Goal: Task Accomplishment & Management: Complete application form

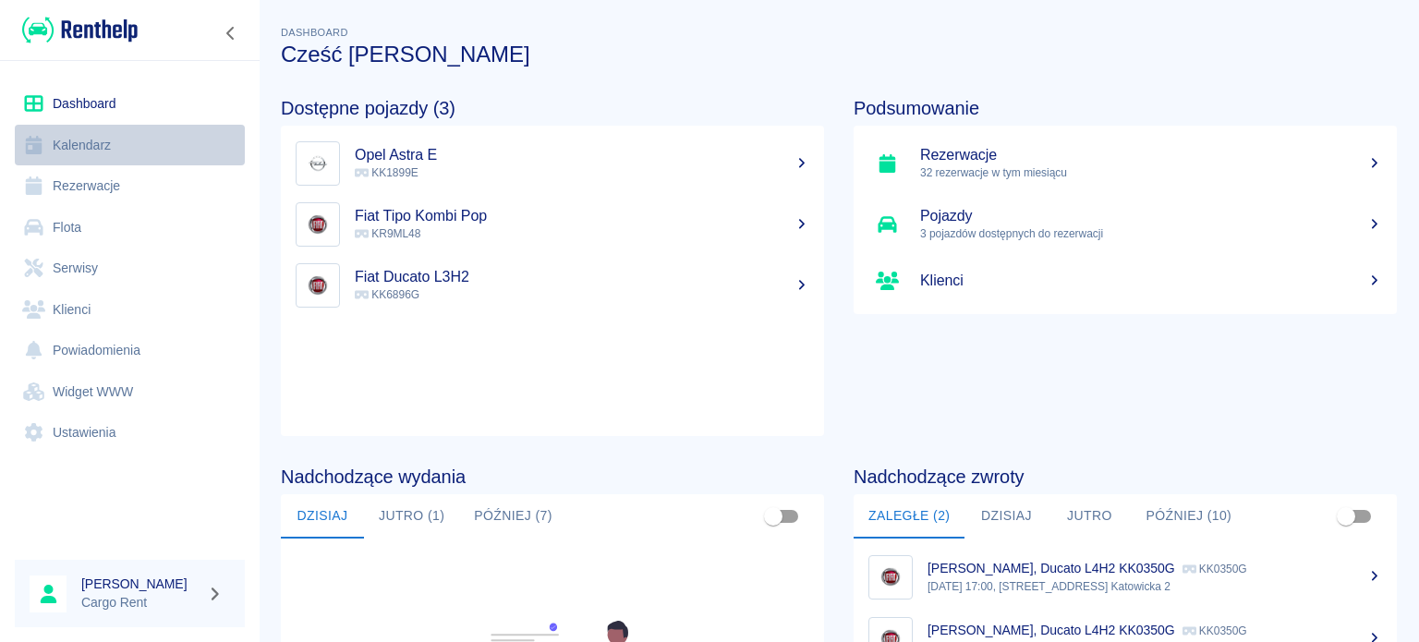
click at [100, 132] on link "Kalendarz" at bounding box center [130, 146] width 230 height 42
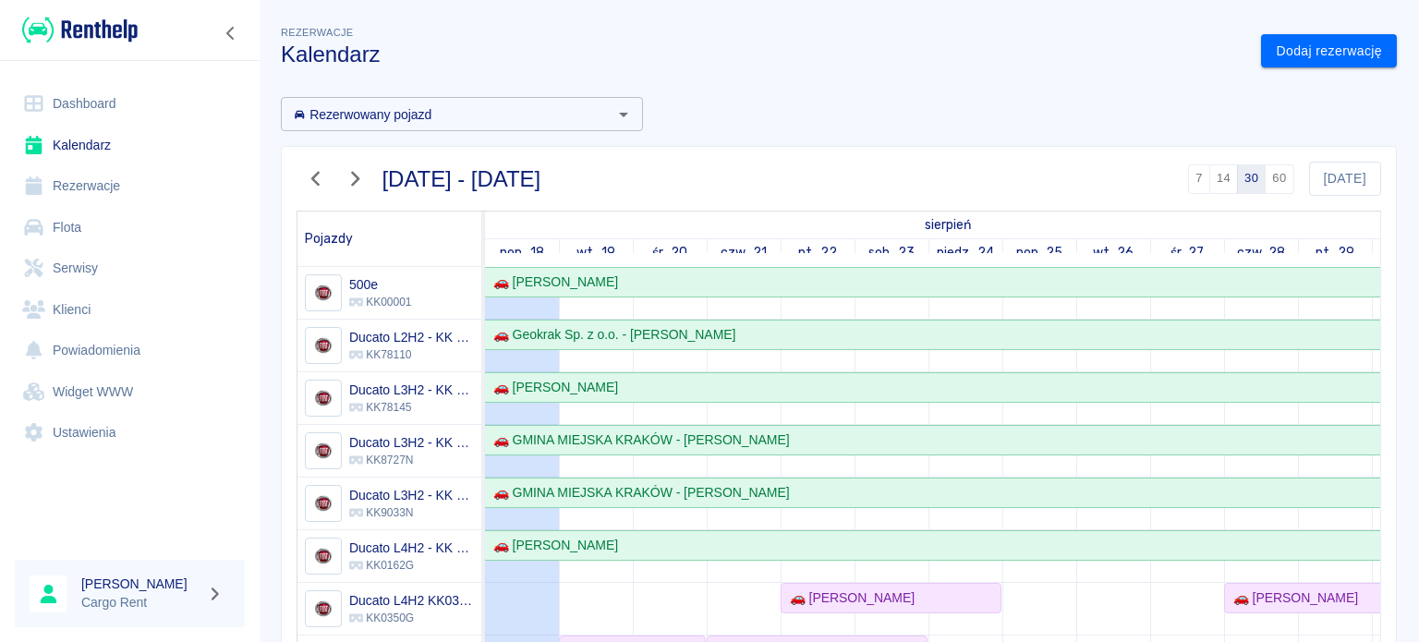
click at [1322, 83] on div "Rezerwowany pojazd Rezerwowany pojazd [DATE] - [DATE] 7 14 30 60 [DATE] Pojazdy…" at bounding box center [831, 528] width 1131 height 892
click at [1320, 79] on div "Rezerwacje Kalendarz Dodaj rezerwację Rezerwowany pojazd Rezerwowany pojazd [DA…" at bounding box center [839, 490] width 1161 height 967
click at [1269, 60] on link "Dodaj rezerwację" at bounding box center [1329, 51] width 136 height 34
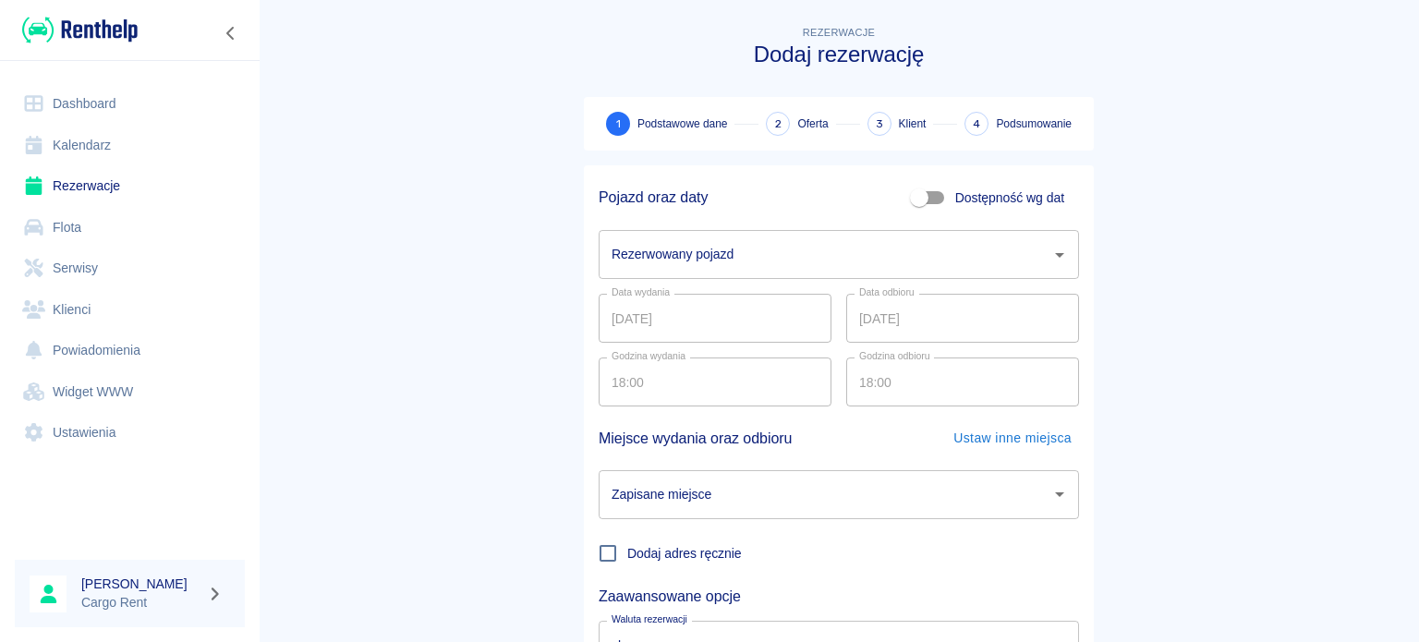
click at [732, 261] on input "Rezerwowany pojazd" at bounding box center [825, 254] width 436 height 32
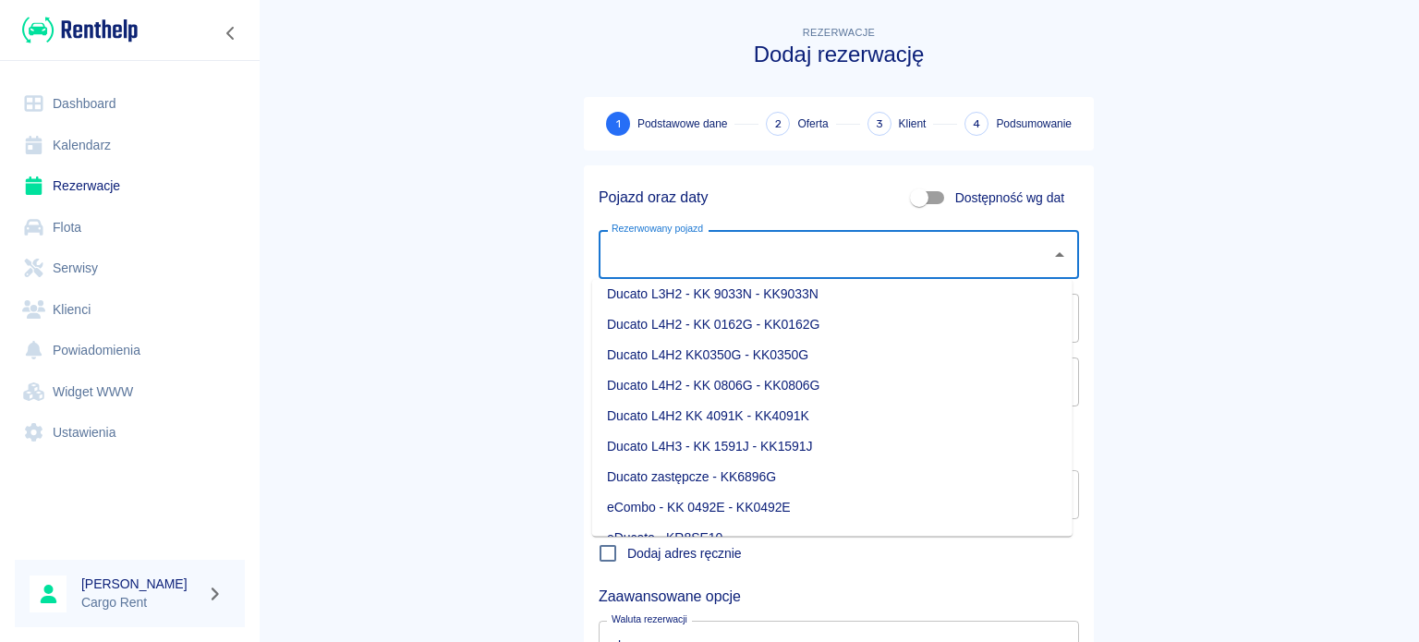
scroll to position [275, 0]
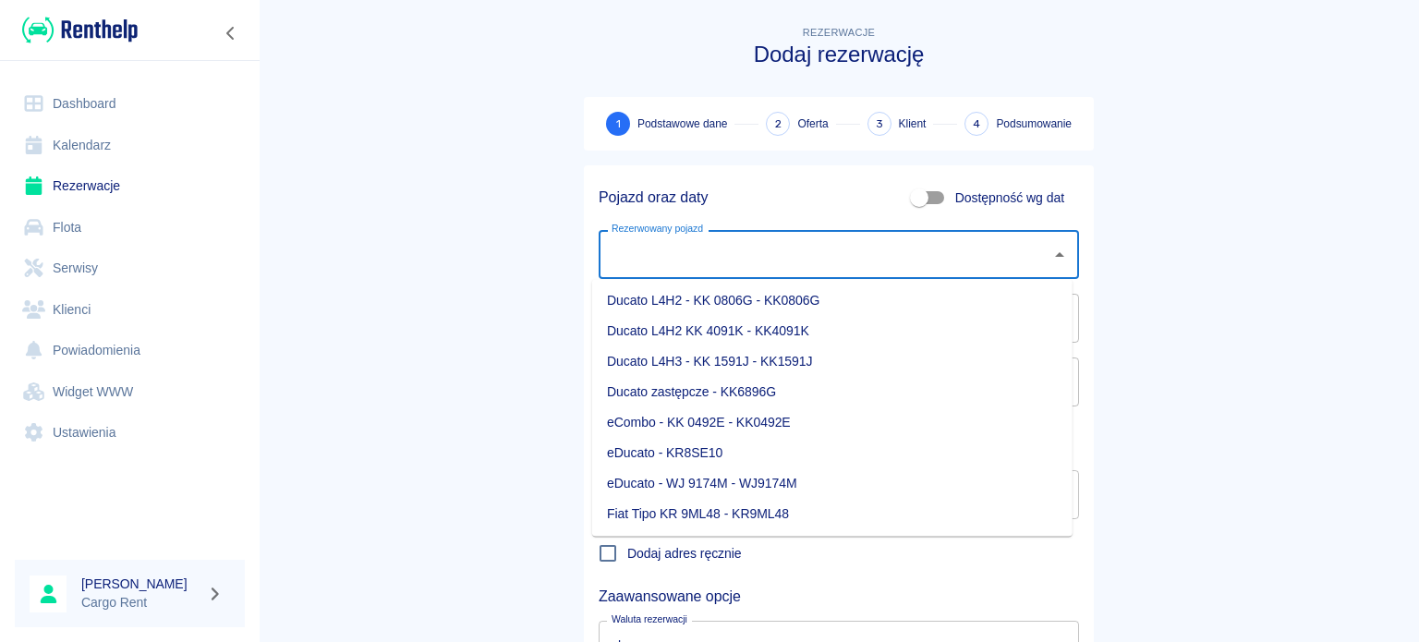
click at [706, 458] on li "eDucato - KR8SE10" at bounding box center [832, 453] width 481 height 30
type input "eDucato - KR8SE10"
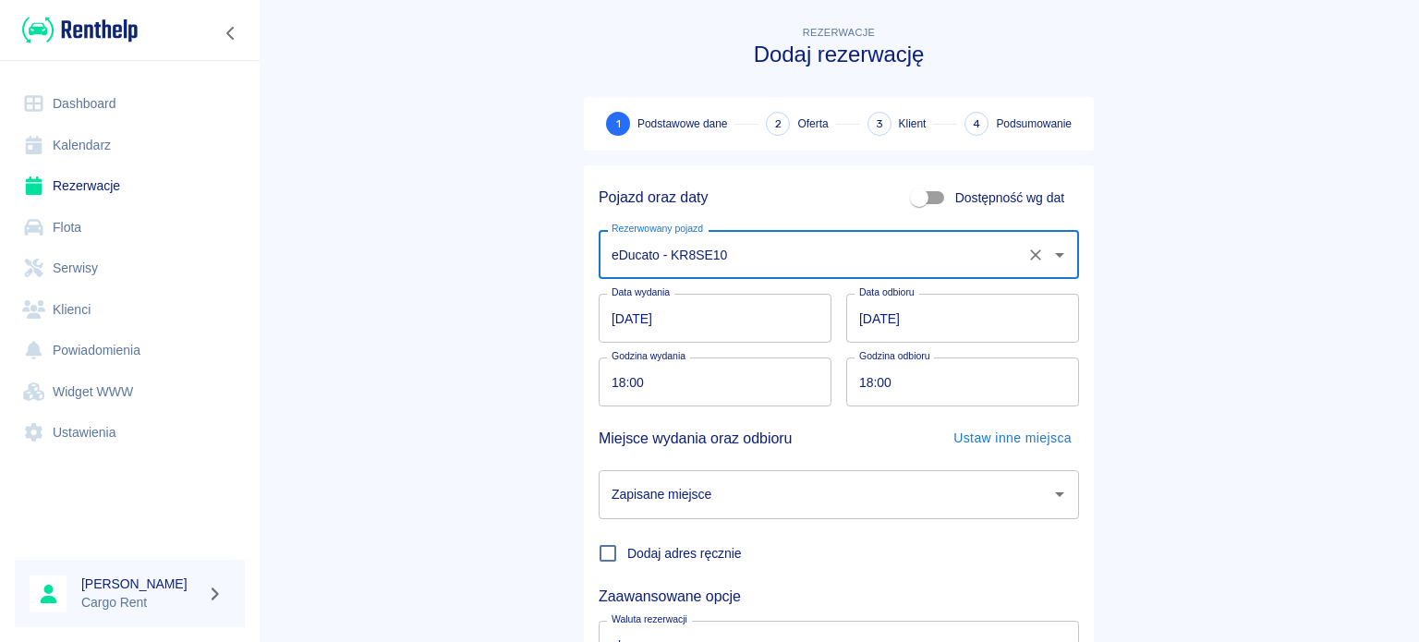
click at [609, 308] on input "[DATE]" at bounding box center [715, 318] width 233 height 49
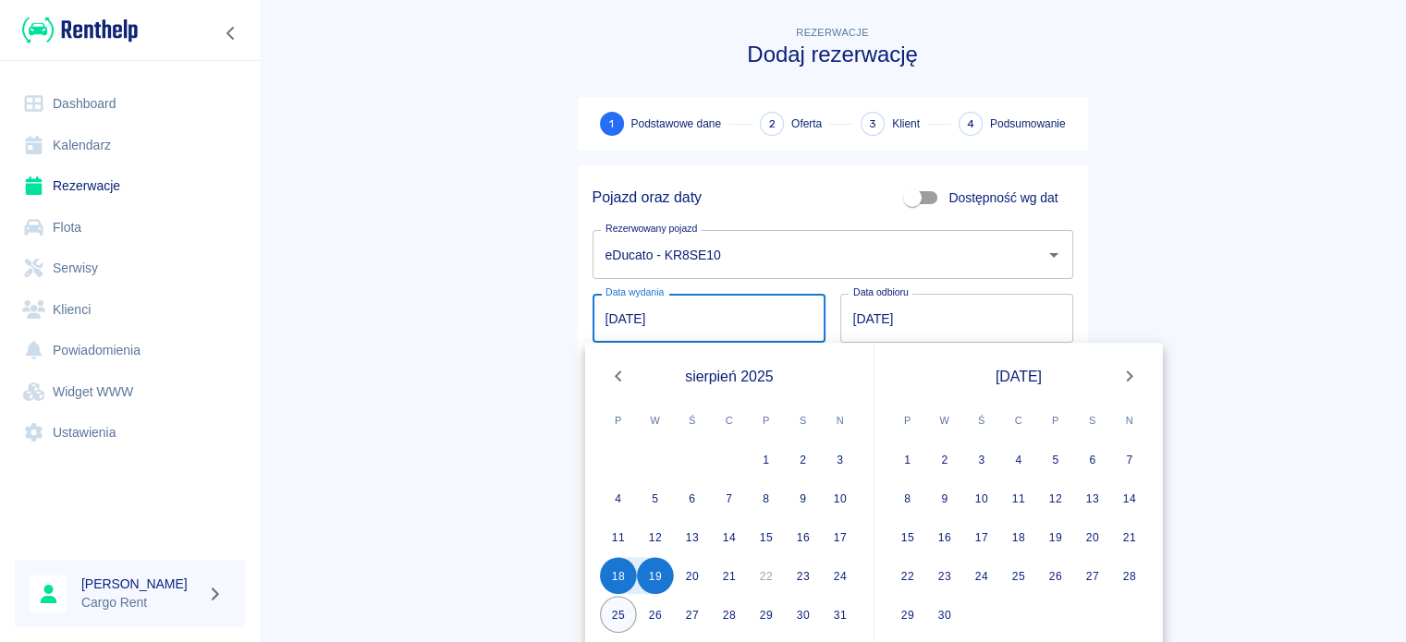
click at [617, 616] on button "25" at bounding box center [618, 614] width 37 height 37
type input "[DATE]"
type input "DD.MM.YYYY"
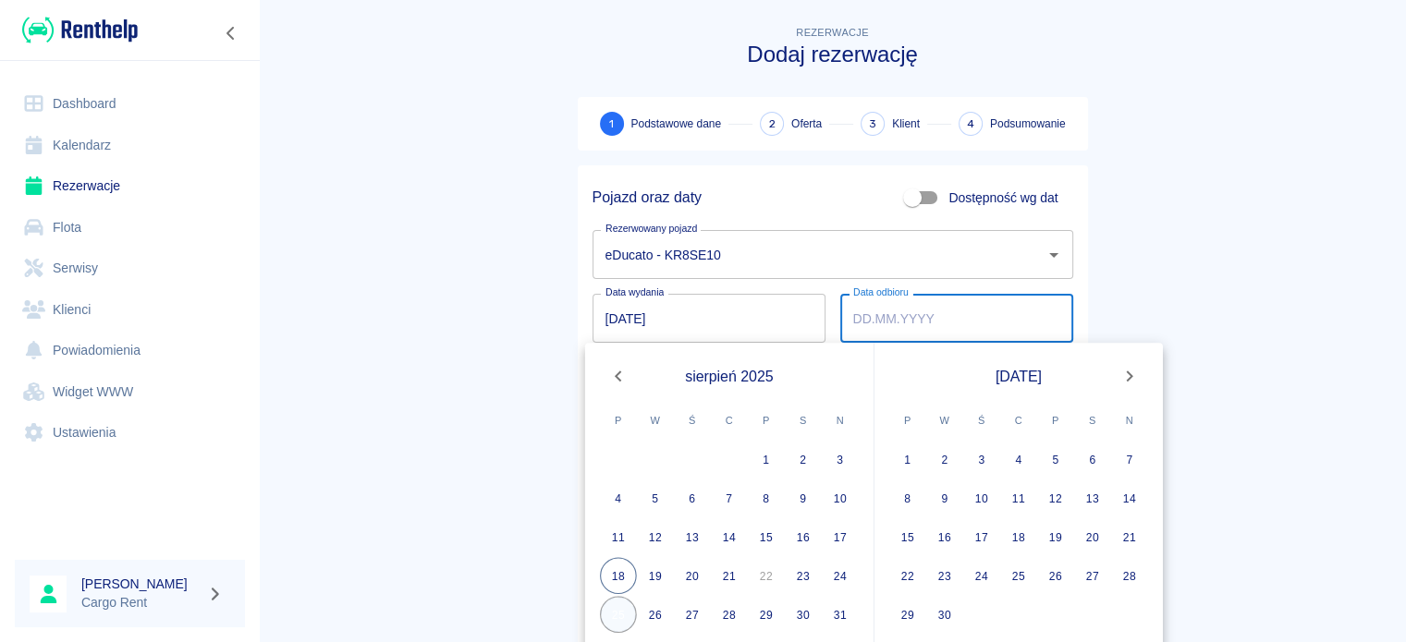
click at [617, 616] on button "25" at bounding box center [618, 614] width 37 height 37
type input "[DATE]"
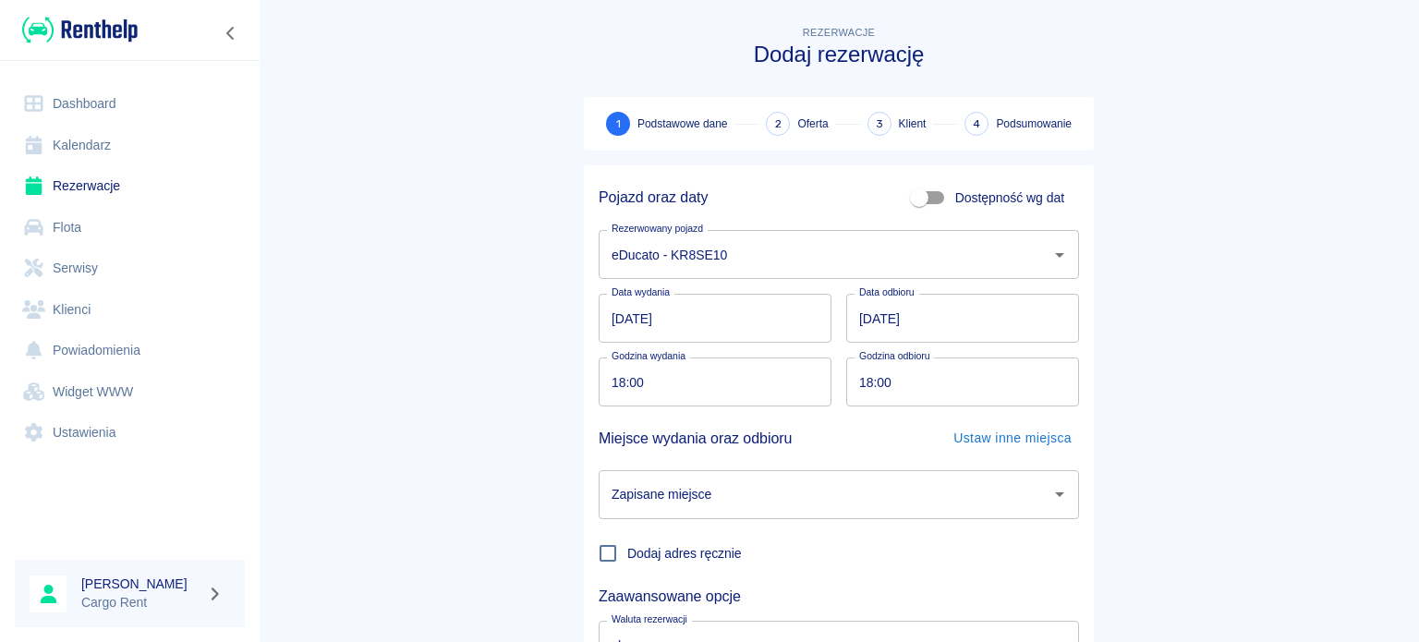
click at [611, 383] on input "18:00" at bounding box center [709, 382] width 220 height 49
type input "10:00"
type input "15:00"
click at [728, 493] on input "Zapisane miejsce" at bounding box center [825, 495] width 436 height 32
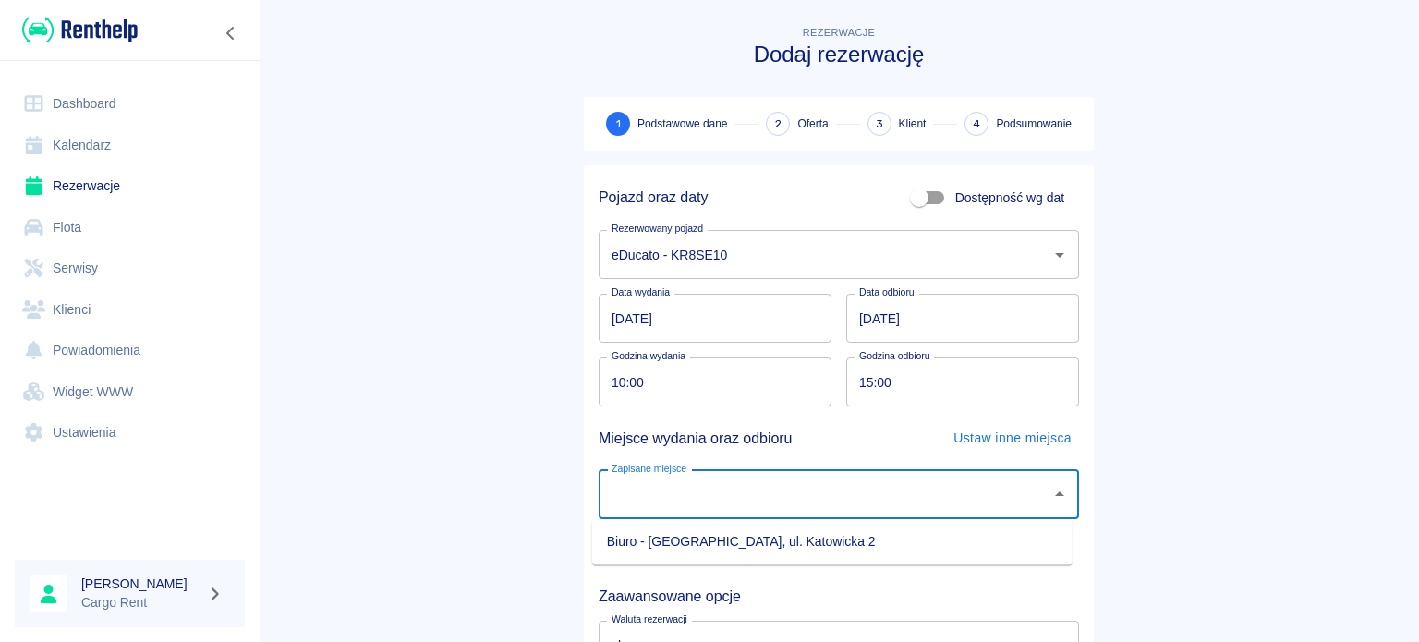
click at [711, 524] on ul "Biuro - [GEOGRAPHIC_DATA], ul. Katowicka 2" at bounding box center [832, 541] width 481 height 45
click at [713, 540] on li "Biuro - [GEOGRAPHIC_DATA], ul. Katowicka 2" at bounding box center [832, 542] width 481 height 30
type input "Biuro - [GEOGRAPHIC_DATA], ul. Katowicka 2"
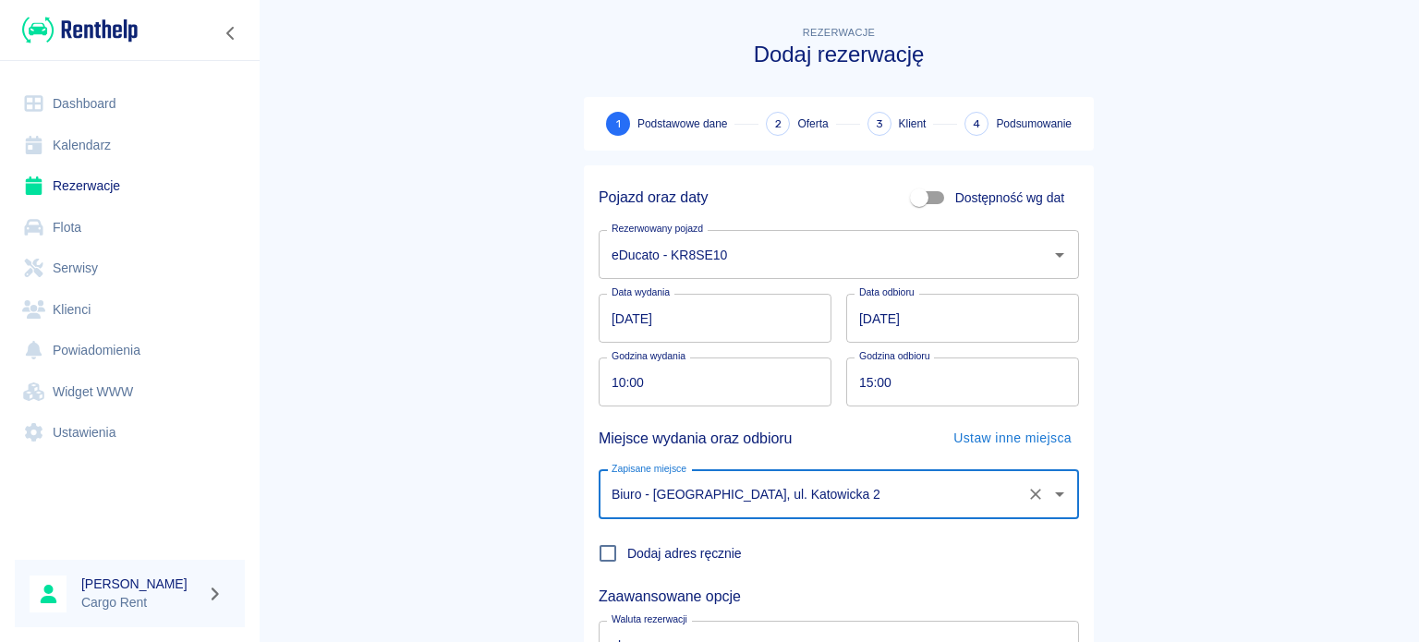
scroll to position [159, 0]
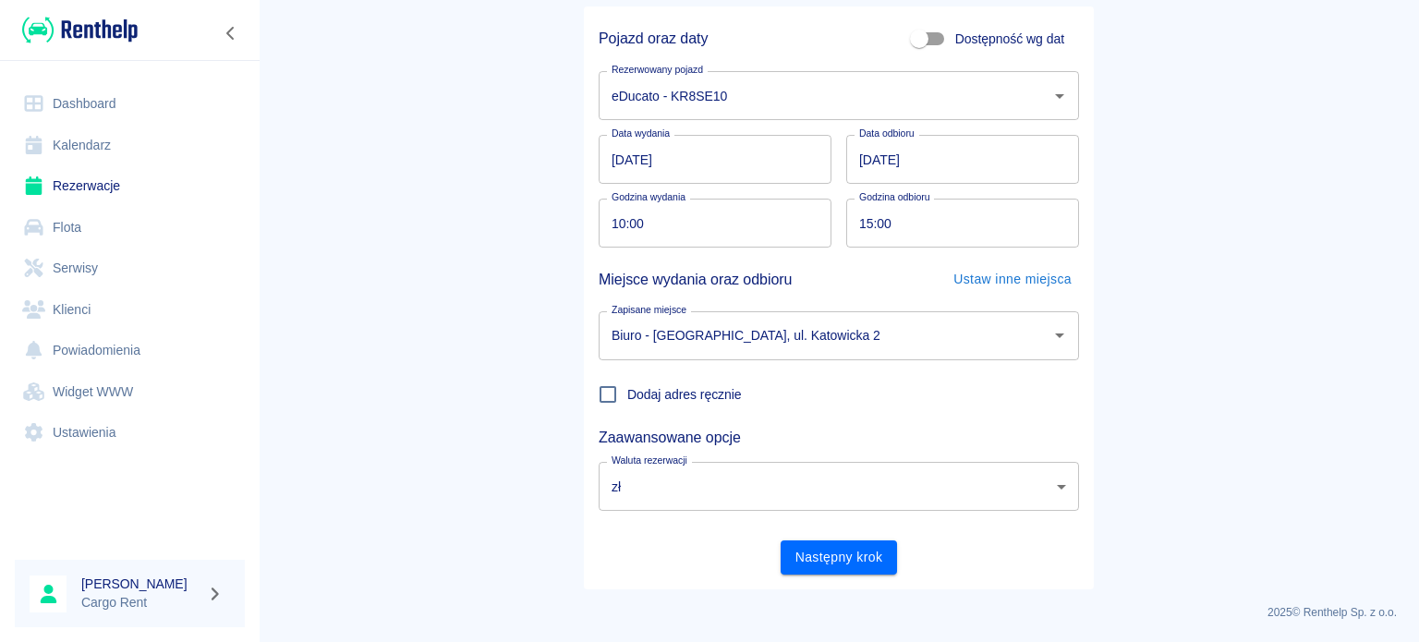
click at [814, 576] on div "Pojazd oraz daty Dostępność wg dat Rezerwowany pojazd eDucato - KR8SE10 Rezerwo…" at bounding box center [839, 297] width 510 height 583
click at [822, 546] on button "Następny krok" at bounding box center [839, 558] width 117 height 34
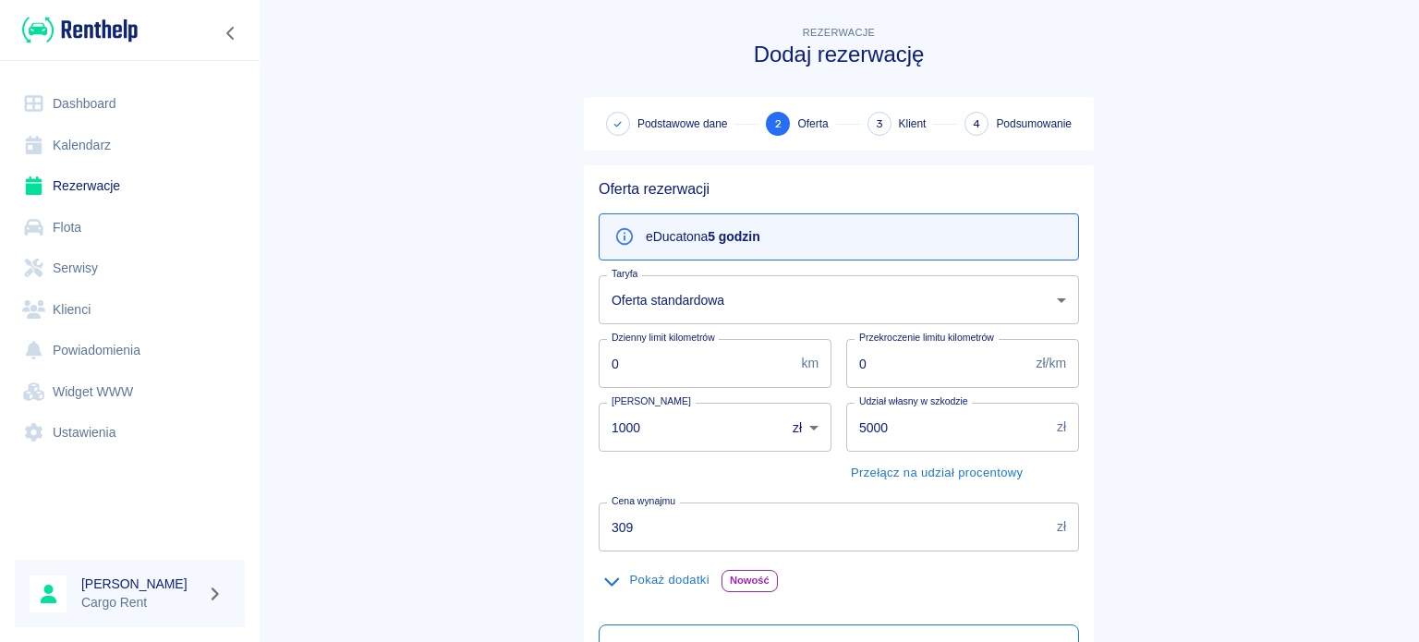
drag, startPoint x: 632, startPoint y: 418, endPoint x: 432, endPoint y: 418, distance: 199.6
click at [432, 418] on main "Rezerwacje Dodaj rezerwację Podstawowe dane 2 Oferta 3 Klient 4 Podsumowanie Of…" at bounding box center [839, 468] width 1161 height 893
type input "0"
click at [432, 418] on main "Rezerwacje Dodaj rezerwację Podstawowe dane 2 Oferta 3 Klient 4 Podsumowanie Of…" at bounding box center [839, 468] width 1161 height 893
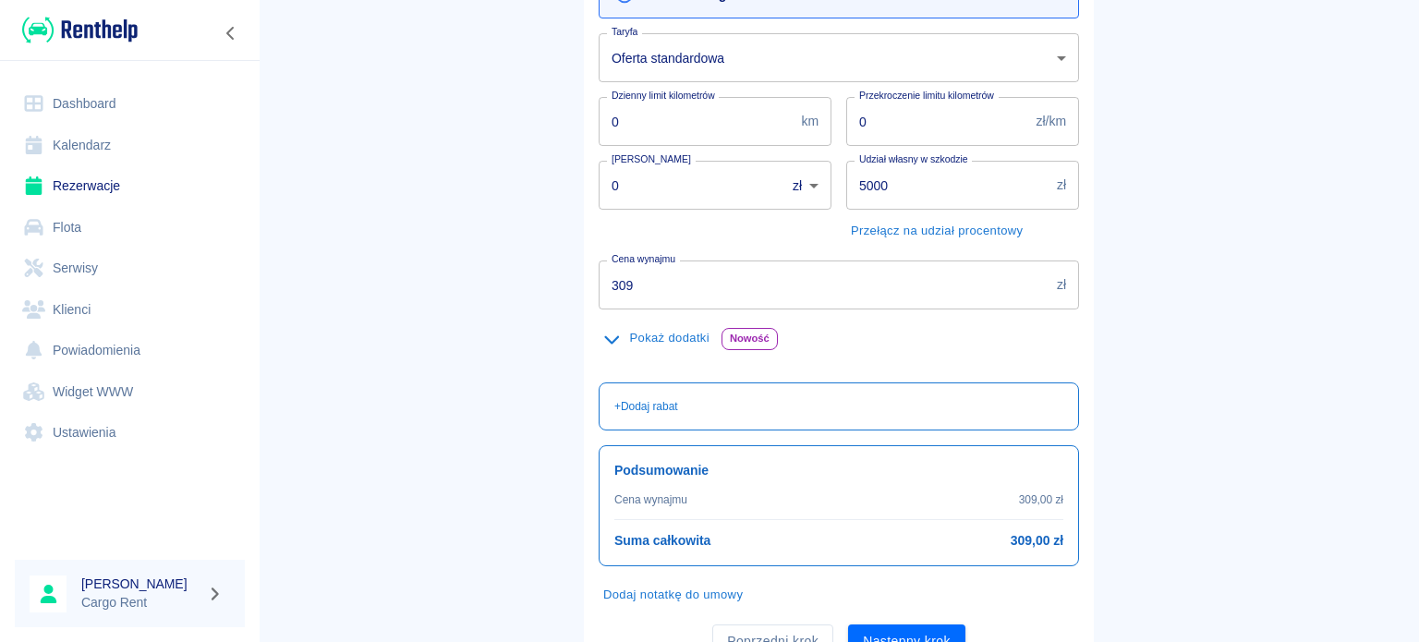
scroll to position [288, 0]
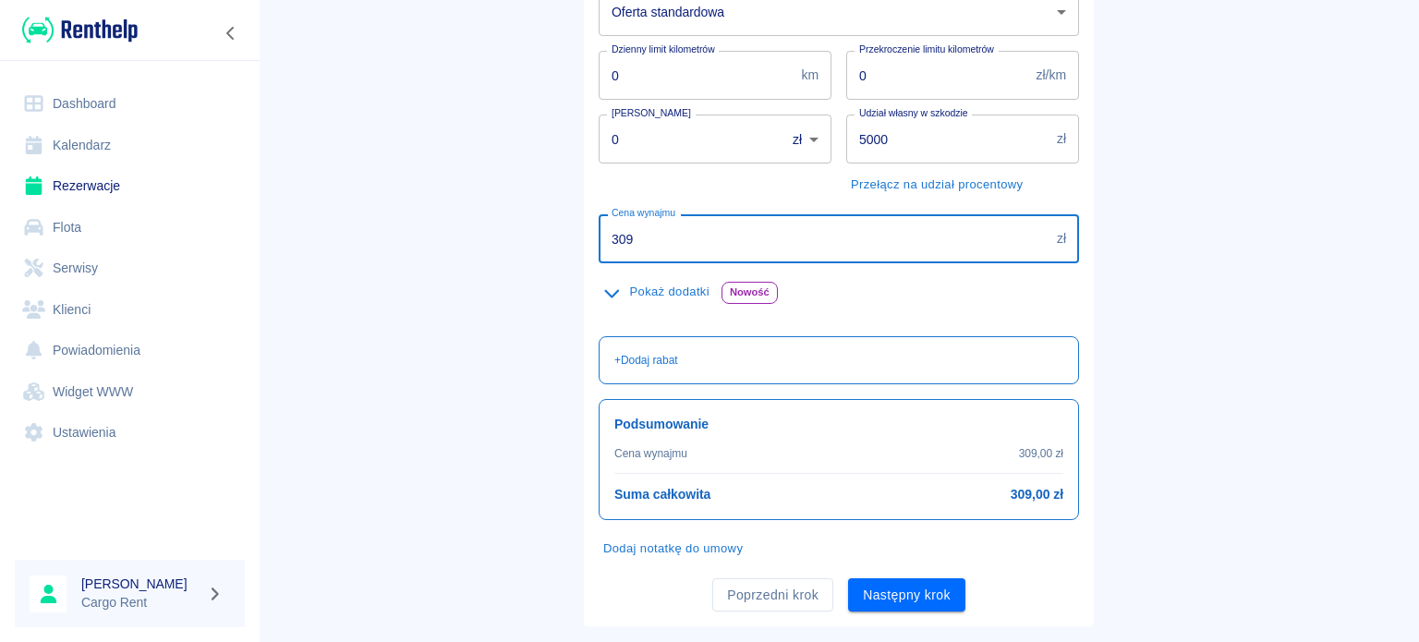
drag, startPoint x: 735, startPoint y: 246, endPoint x: 425, endPoint y: 243, distance: 309.6
click at [425, 243] on main "Rezerwacje Dodaj rezerwację Podstawowe dane 2 Oferta 3 Klient 4 Podsumowanie Of…" at bounding box center [839, 180] width 1161 height 893
type input "185.40"
click at [1297, 408] on main "Rezerwacje Dodaj rezerwację Podstawowe dane 2 Oferta 3 Klient 4 Podsumowanie Of…" at bounding box center [839, 180] width 1161 height 893
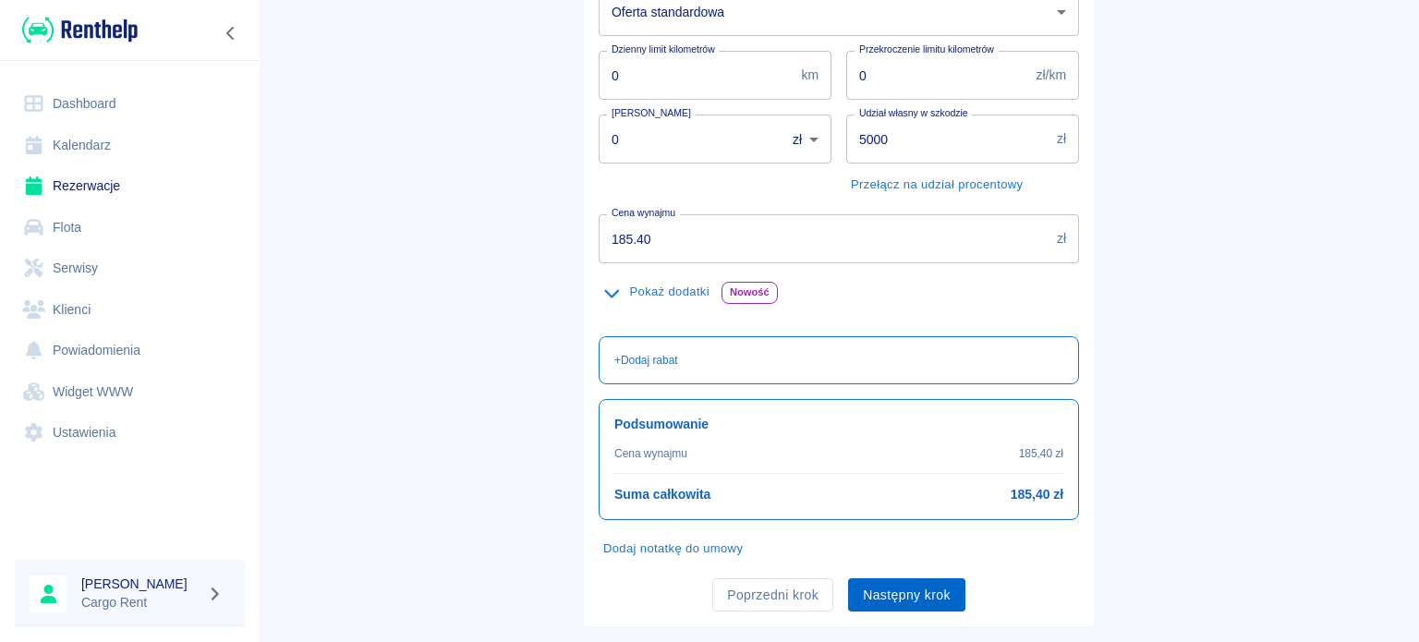
click at [943, 579] on button "Następny krok" at bounding box center [906, 596] width 117 height 34
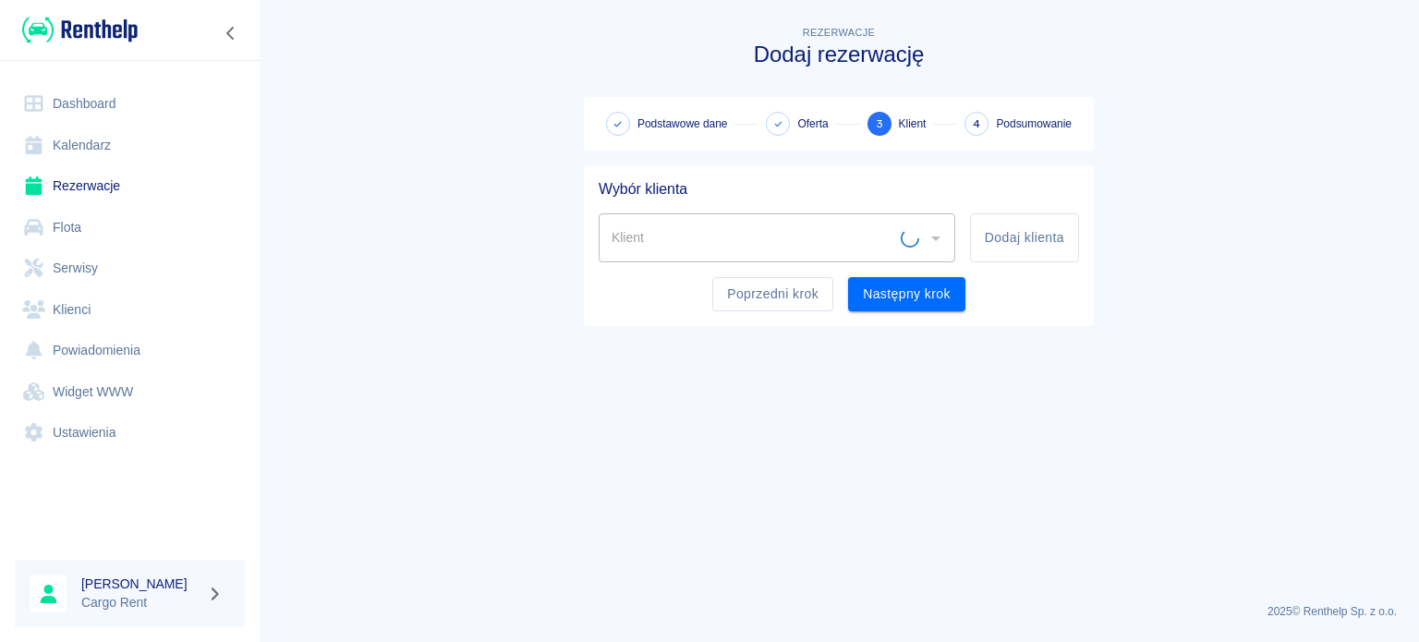
scroll to position [0, 0]
click at [792, 278] on button "Poprzedni krok" at bounding box center [773, 294] width 121 height 34
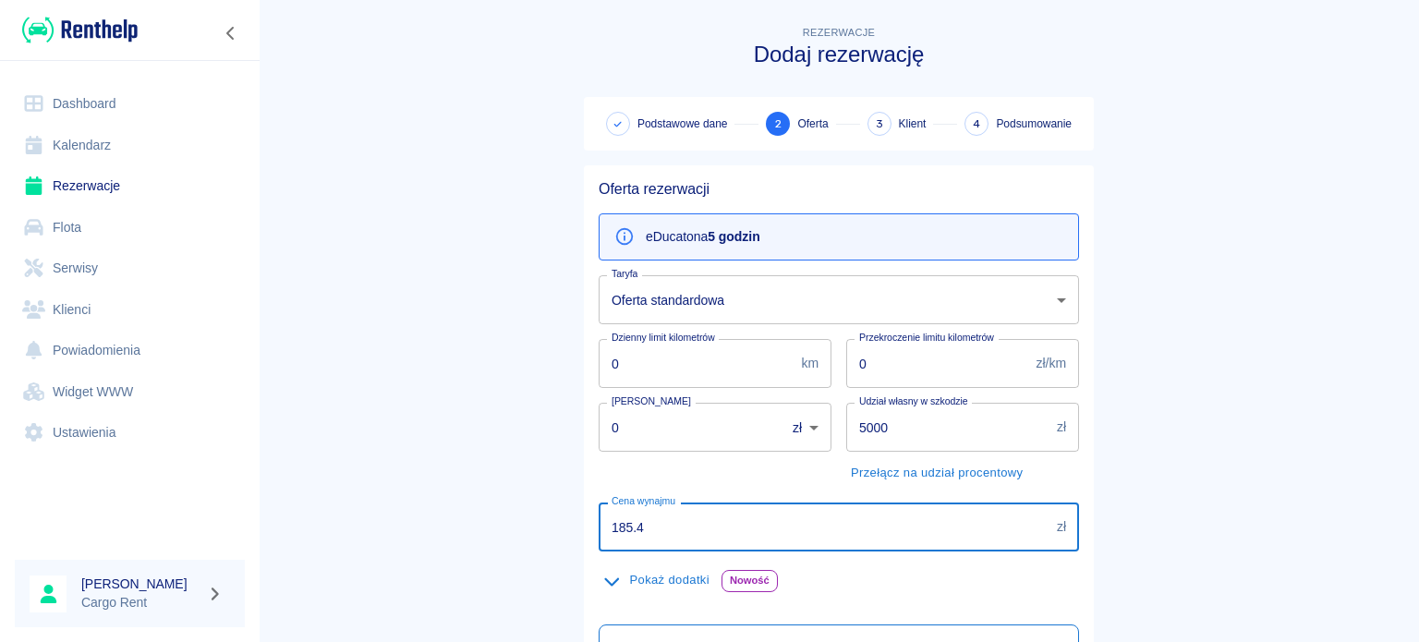
drag, startPoint x: 643, startPoint y: 546, endPoint x: 296, endPoint y: 539, distance: 347.6
click at [296, 539] on main "Rezerwacje Dodaj rezerwację Podstawowe dane 2 Oferta 3 Klient 4 Podsumowanie Of…" at bounding box center [839, 468] width 1161 height 893
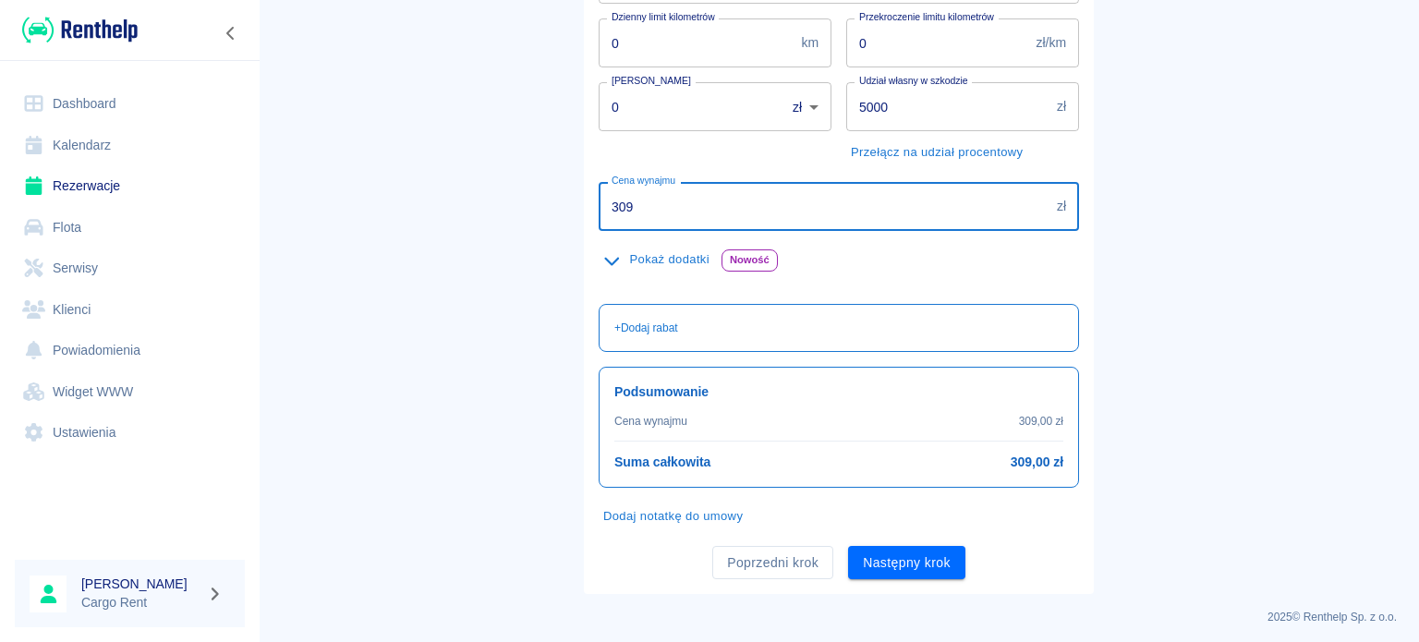
scroll to position [325, 0]
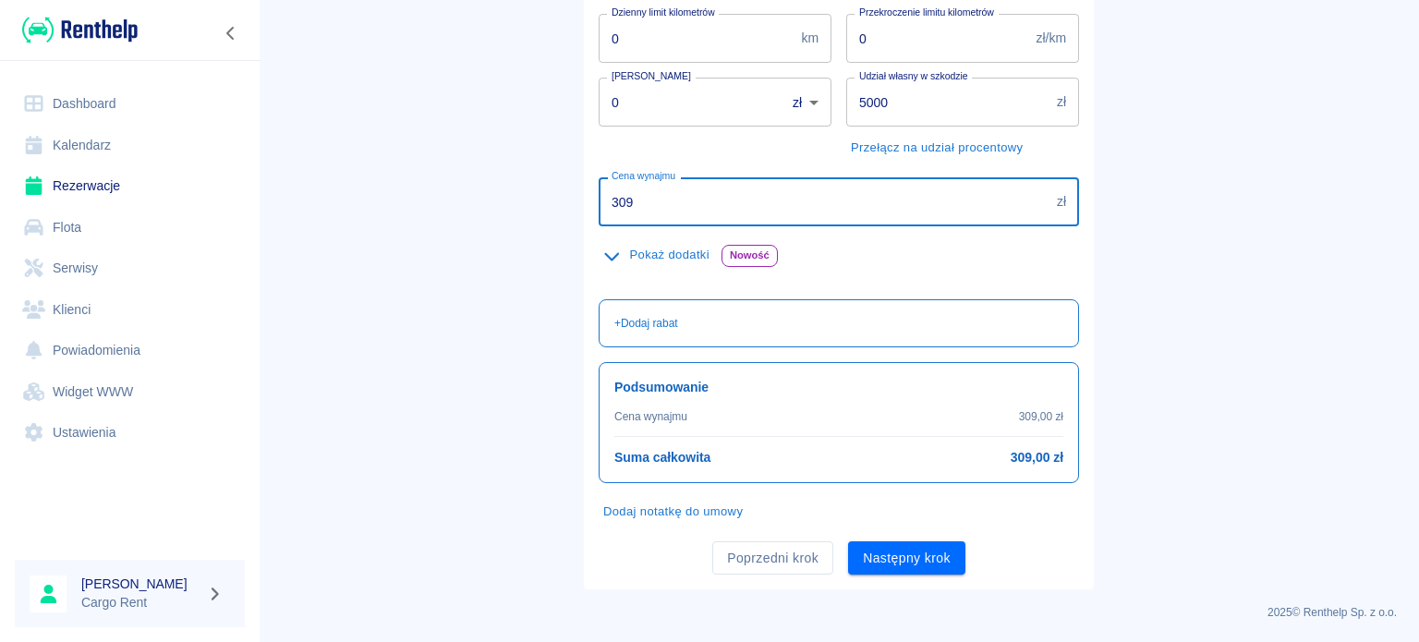
type input "309"
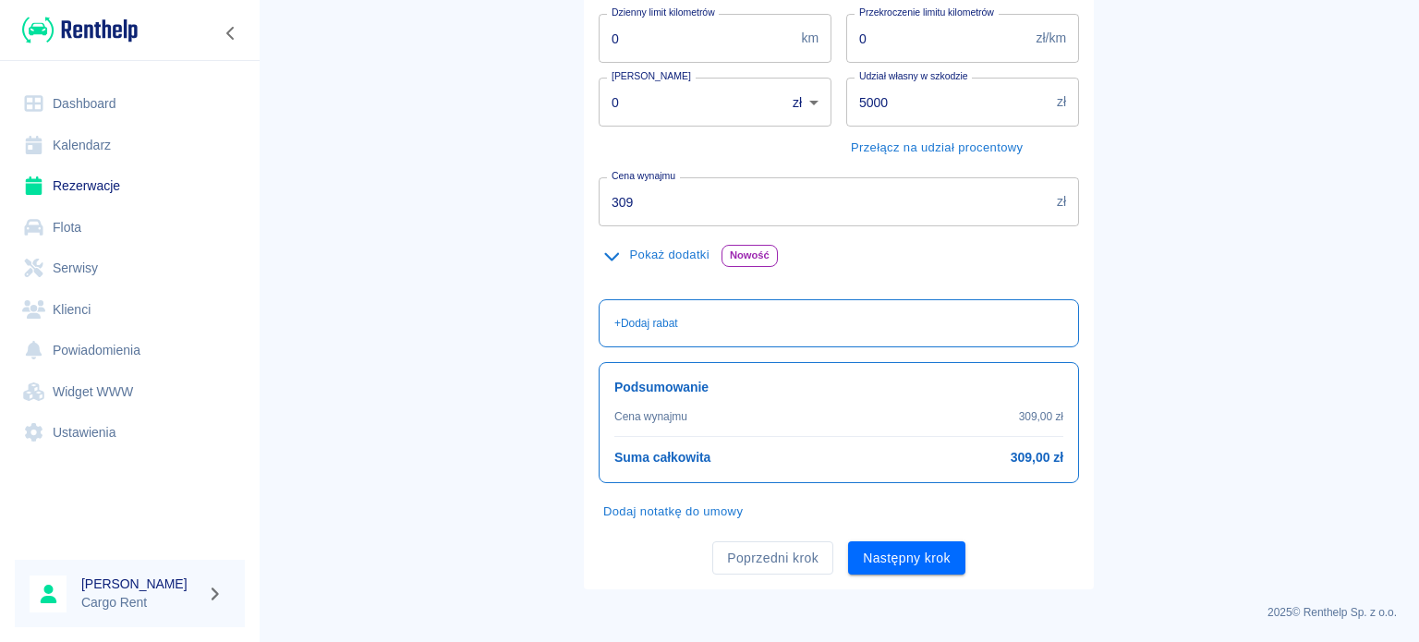
click at [489, 412] on main "Rezerwacje Dodaj rezerwację Podstawowe dane 2 Oferta 3 Klient 4 Podsumowanie Of…" at bounding box center [839, 143] width 1161 height 893
click at [645, 324] on p "+ Dodaj rabat" at bounding box center [647, 323] width 64 height 17
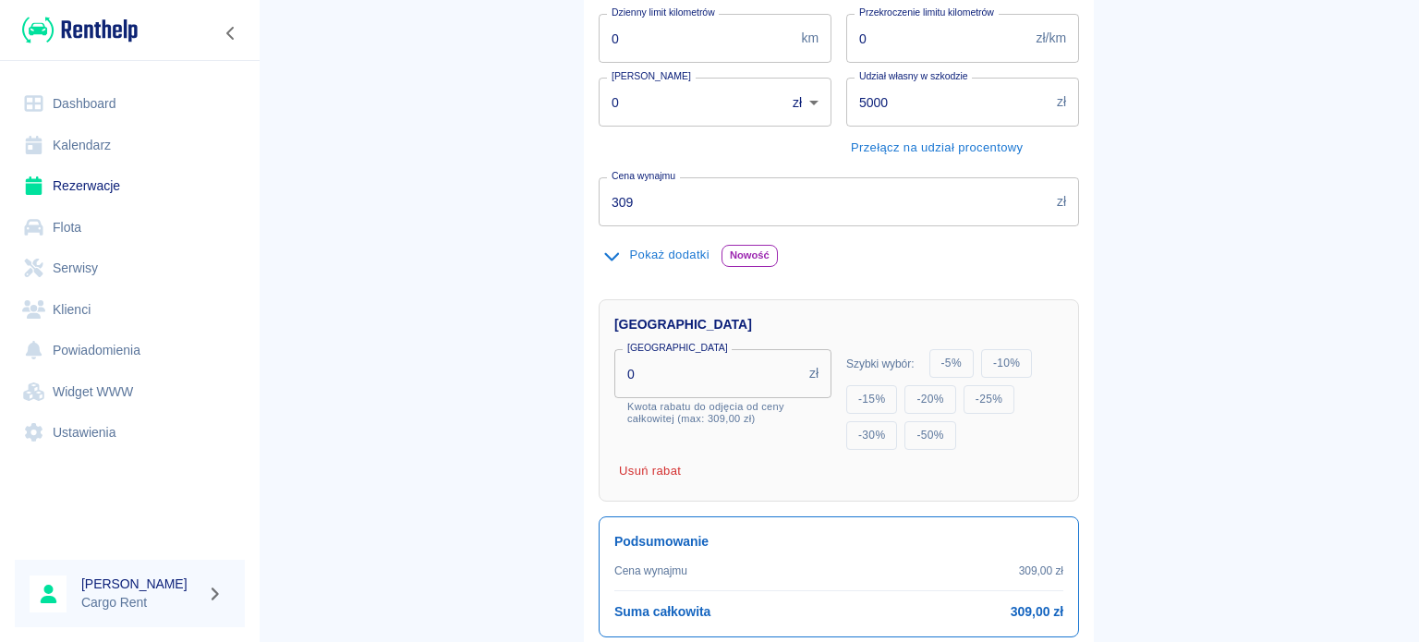
drag, startPoint x: 667, startPoint y: 374, endPoint x: 405, endPoint y: 365, distance: 262.6
click at [405, 365] on main "Rezerwacje Dodaj rezerwację Podstawowe dane 2 Oferta 3 Klient 4 Podsumowanie Of…" at bounding box center [839, 220] width 1161 height 1047
click at [855, 435] on button "- 30 %" at bounding box center [872, 435] width 51 height 29
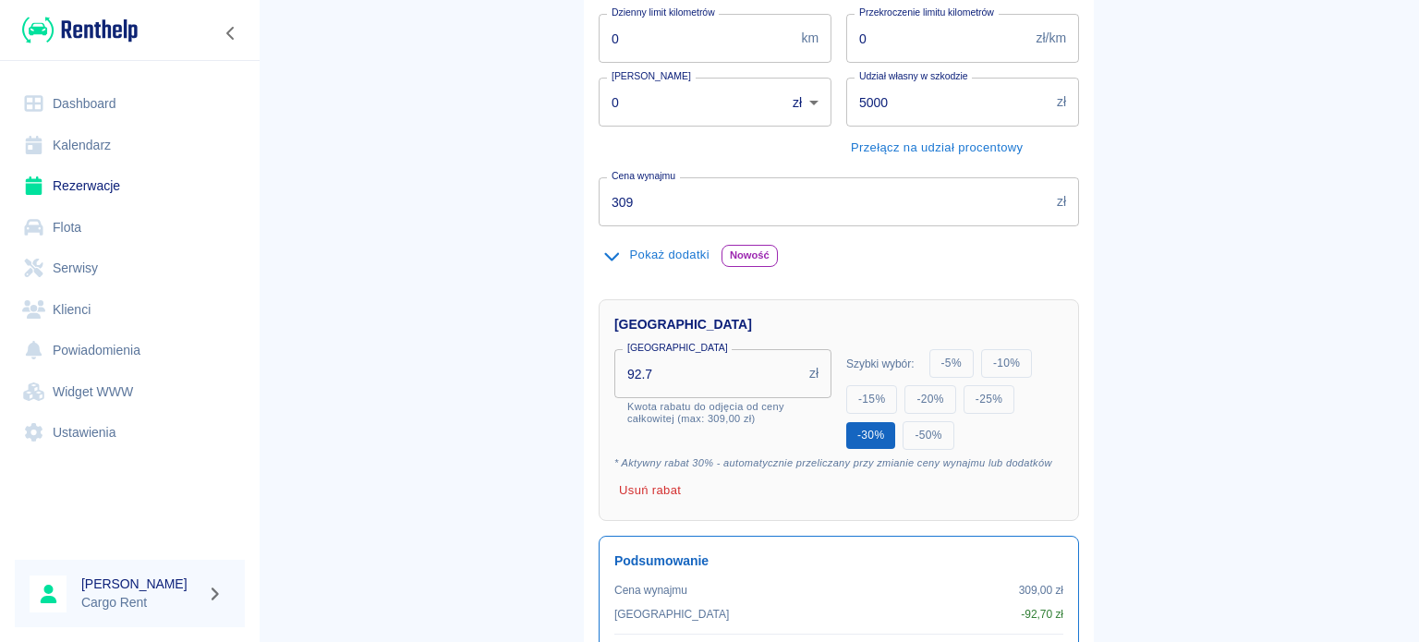
click at [859, 439] on button "- 30 %" at bounding box center [871, 435] width 49 height 27
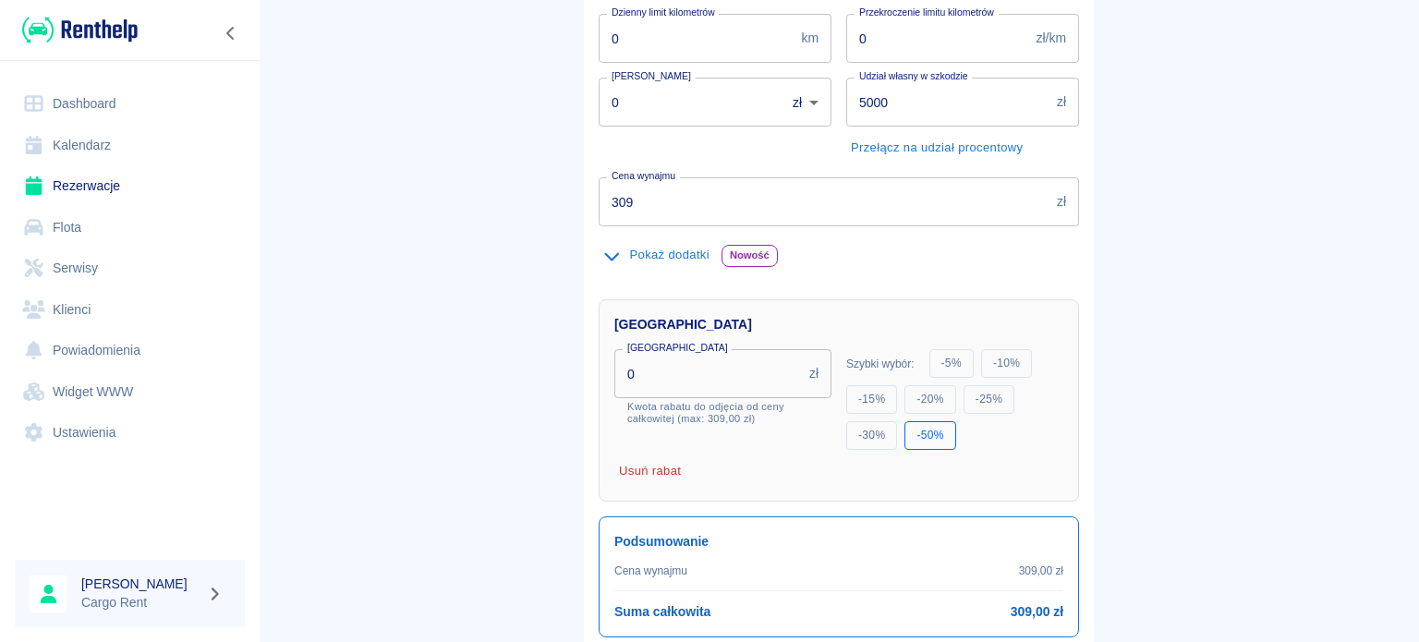
click at [924, 437] on button "- 50 %" at bounding box center [930, 435] width 51 height 29
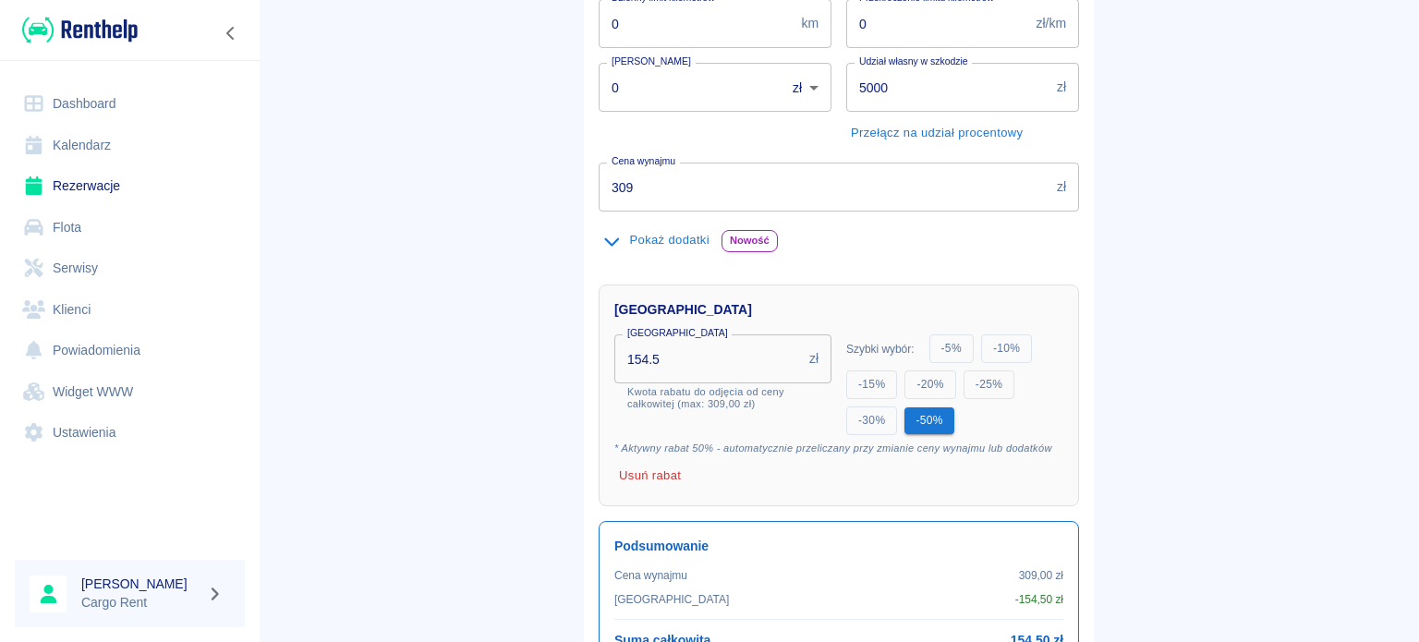
scroll to position [327, 0]
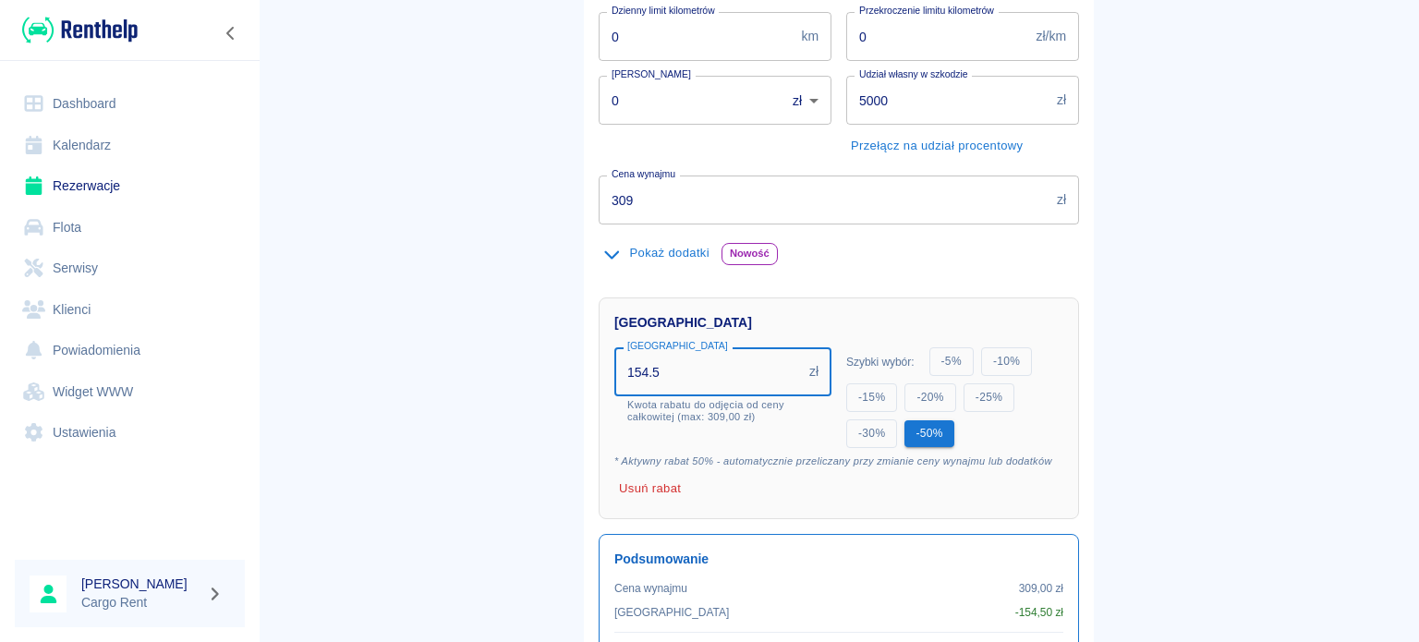
drag, startPoint x: 694, startPoint y: 362, endPoint x: 144, endPoint y: 299, distance: 553.4
click at [144, 299] on div "Dashboard Kalendarz Rezerwacje Flota Serwisy Klienci Powiadomienia Widget WWW U…" at bounding box center [709, 321] width 1419 height 642
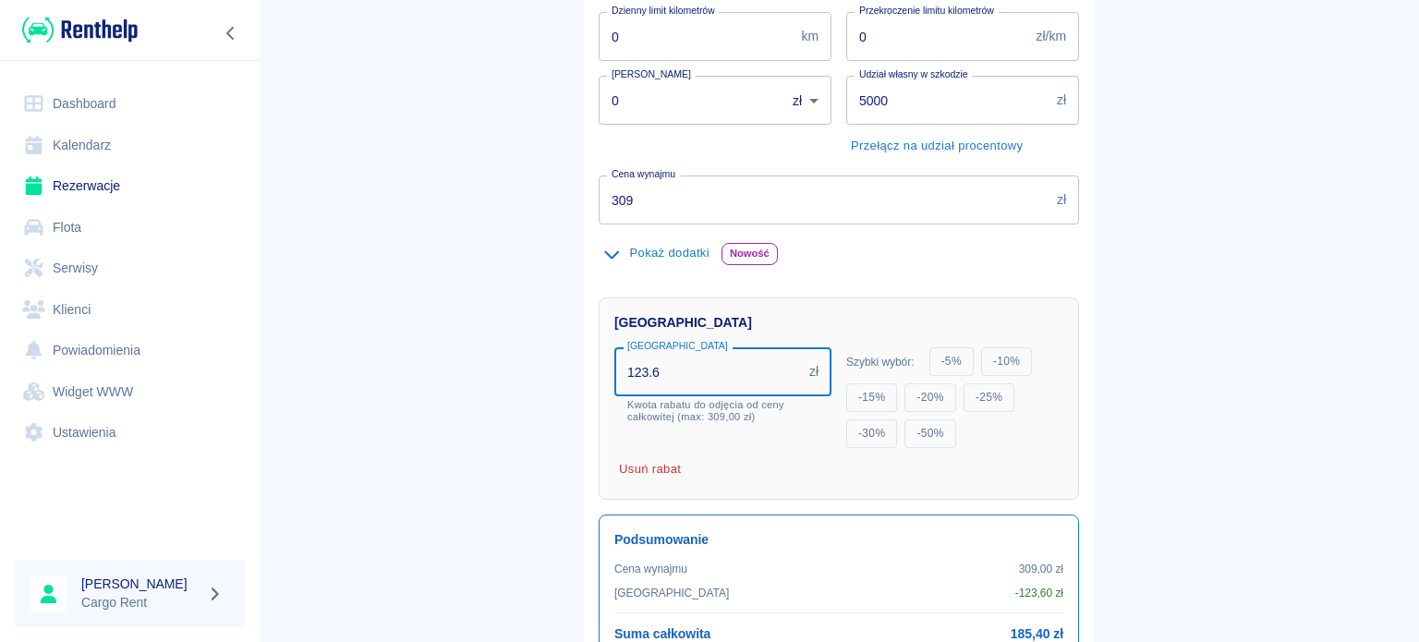
type input "123.6"
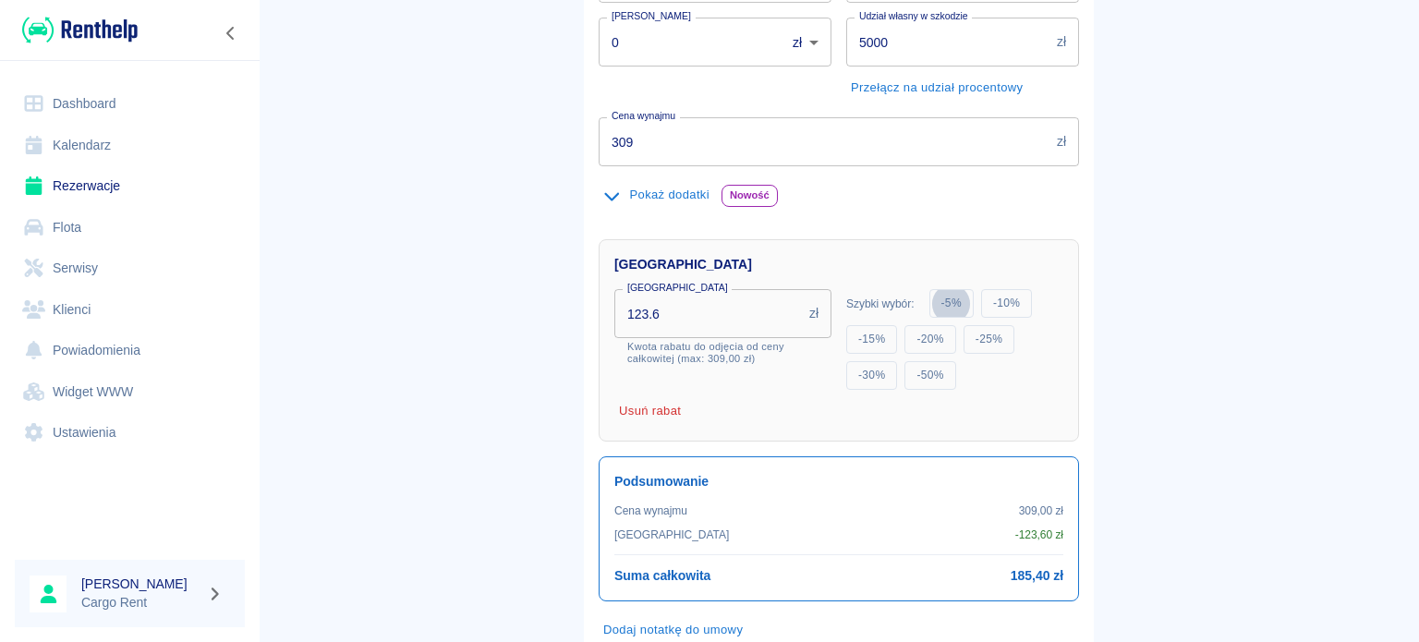
scroll to position [502, 0]
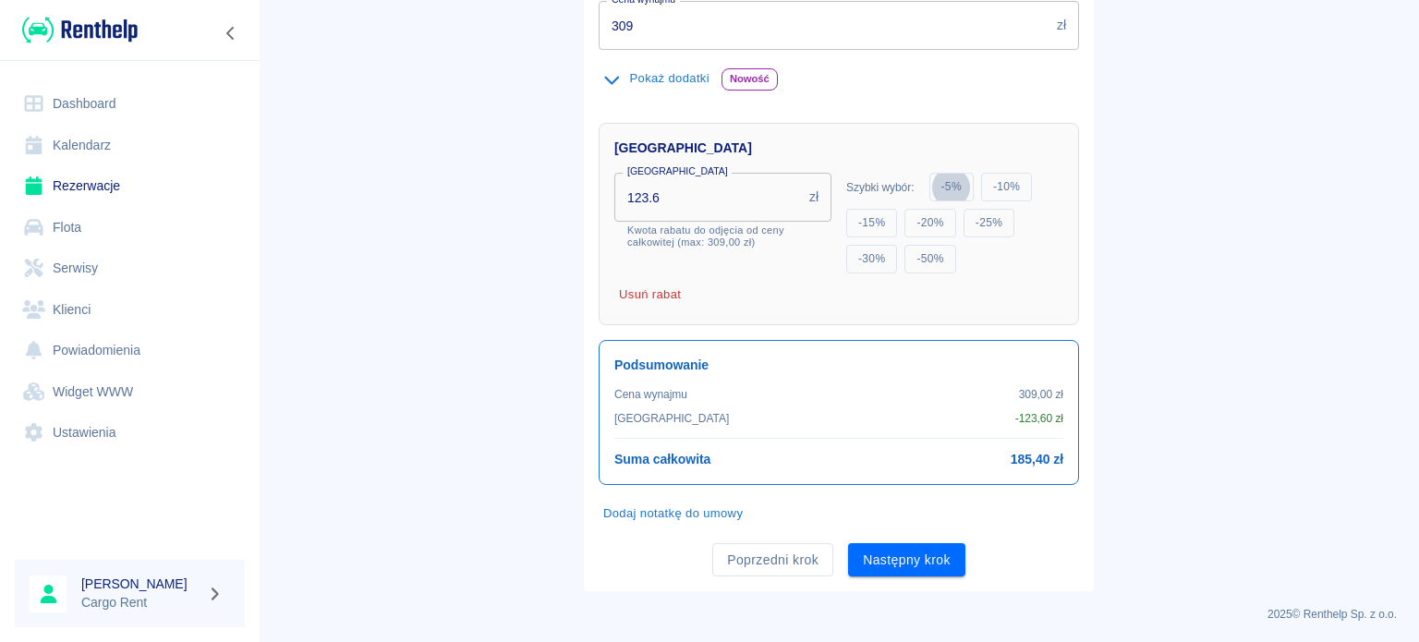
click at [932, 576] on div "Oferta rezerwacji eDucato na 5 godzin Taryfa Oferta standardowa 58df4052-7655-4…" at bounding box center [839, 128] width 510 height 928
click at [931, 557] on button "Następny krok" at bounding box center [906, 560] width 117 height 34
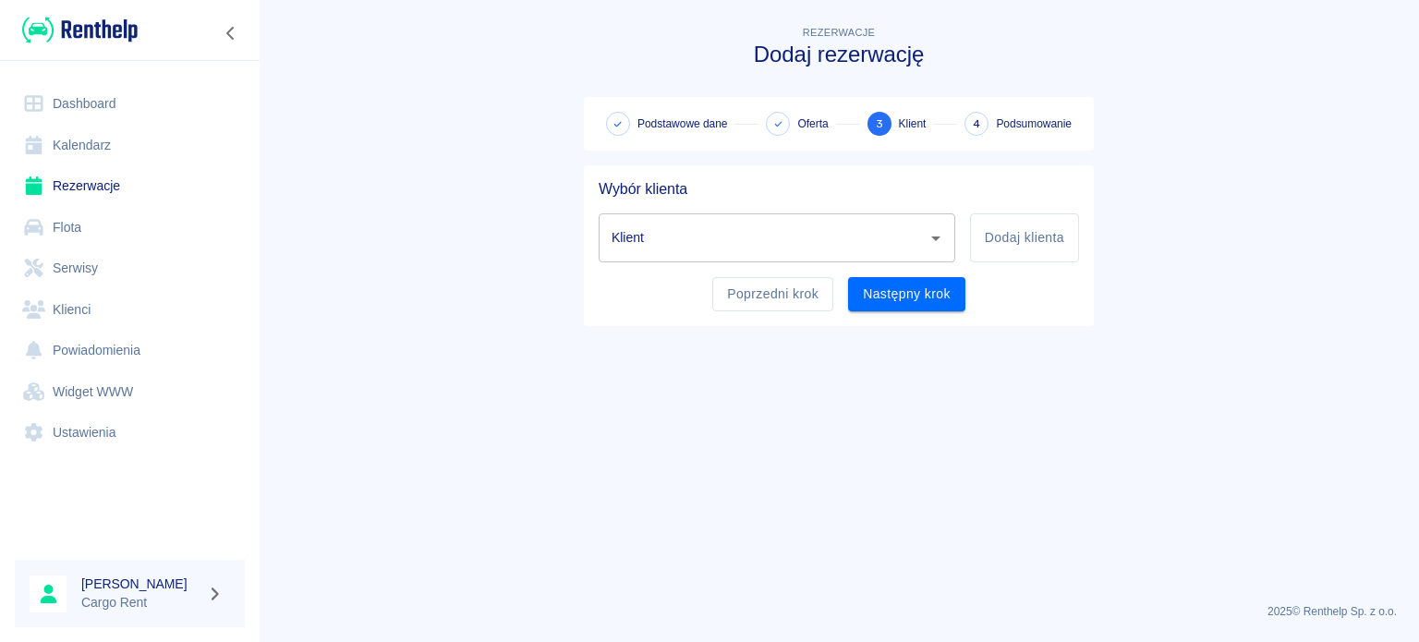
scroll to position [0, 0]
click at [922, 248] on div "Klient" at bounding box center [777, 237] width 357 height 49
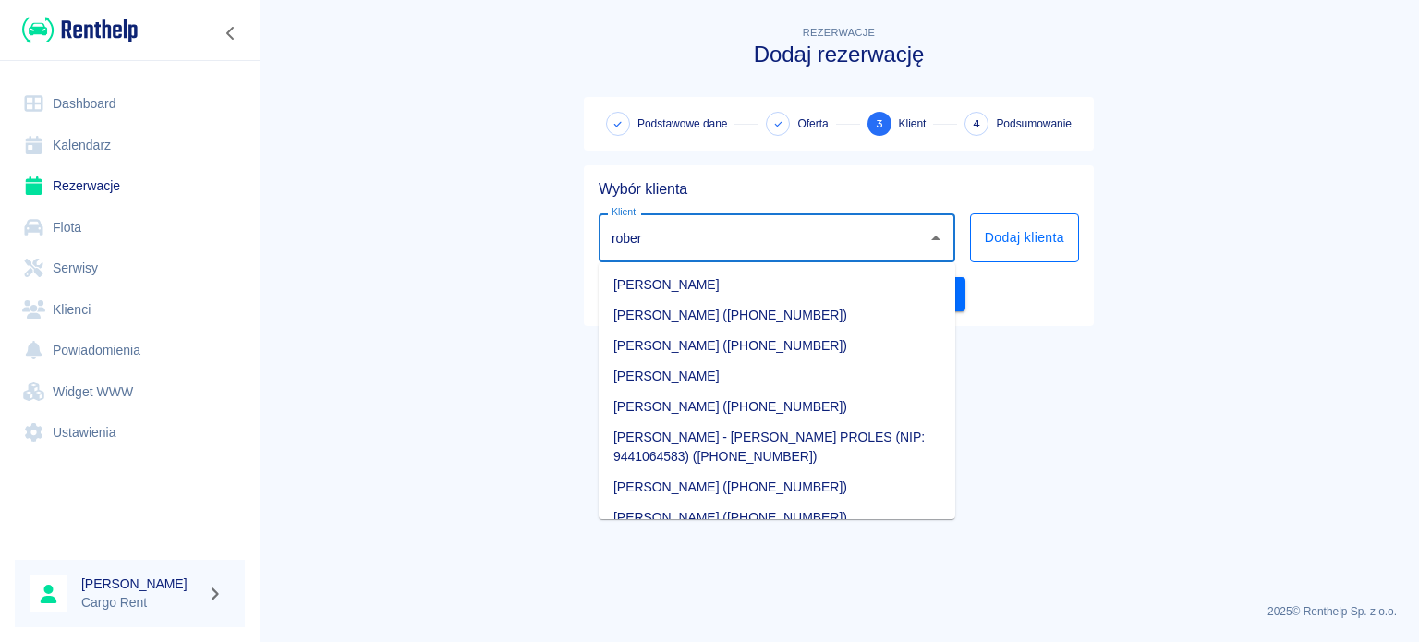
type input "rober"
click at [1078, 232] on button "Dodaj klienta" at bounding box center [1024, 237] width 109 height 49
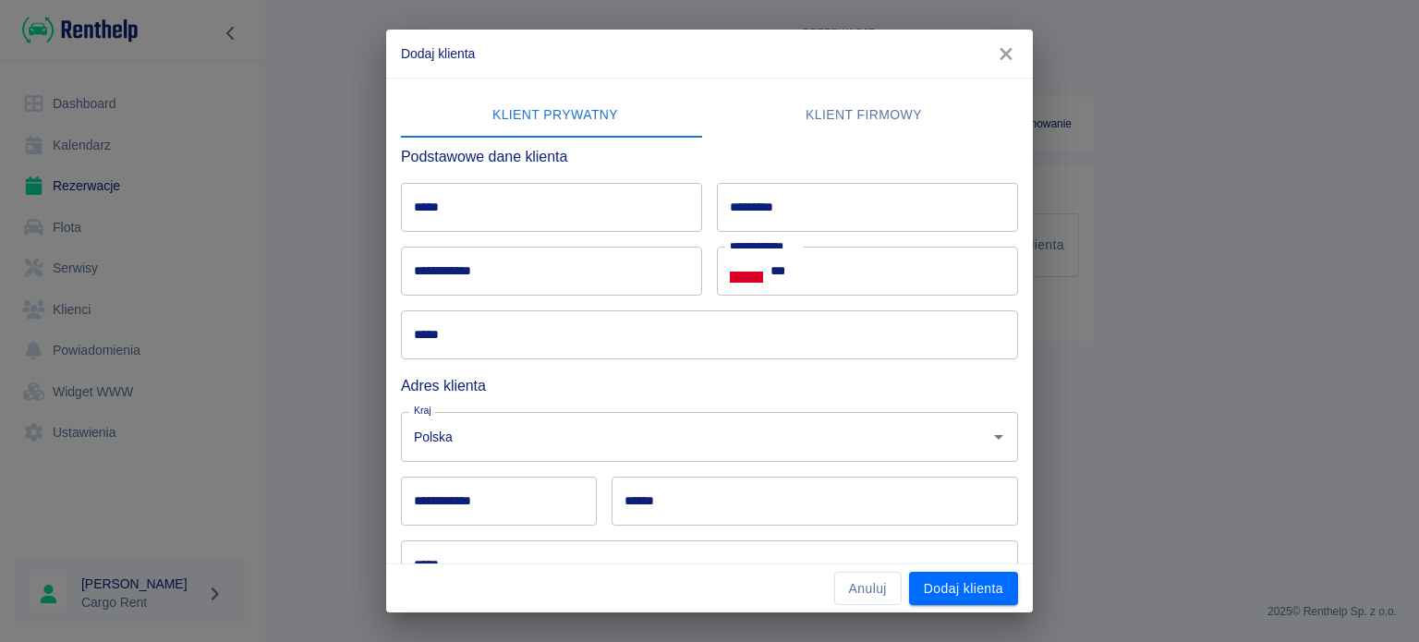
click at [682, 201] on input "*****" at bounding box center [551, 207] width 301 height 49
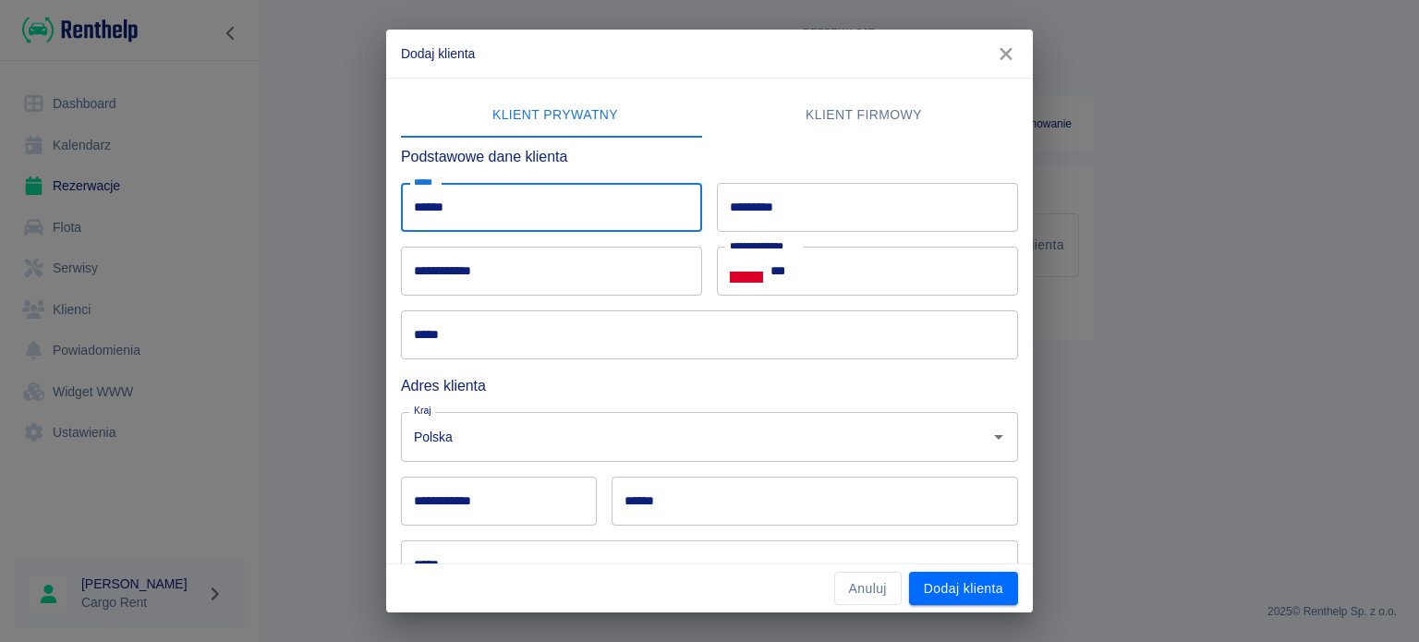
type input "******"
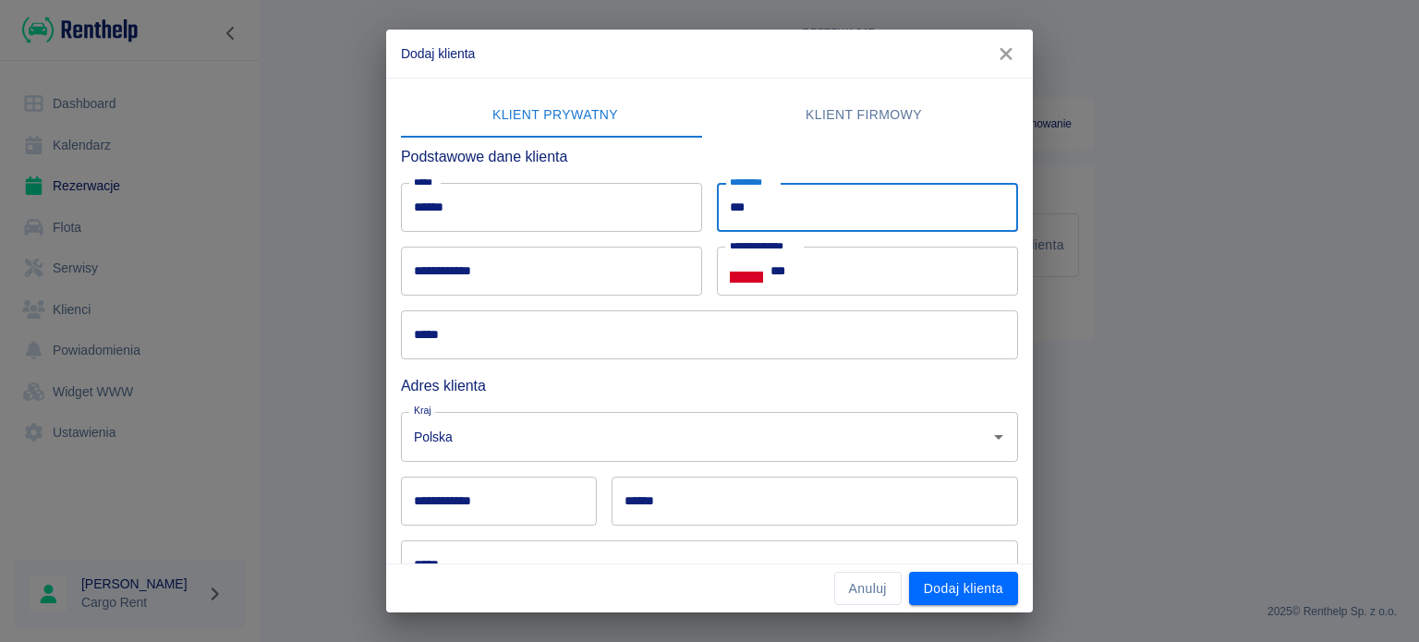
type input "***"
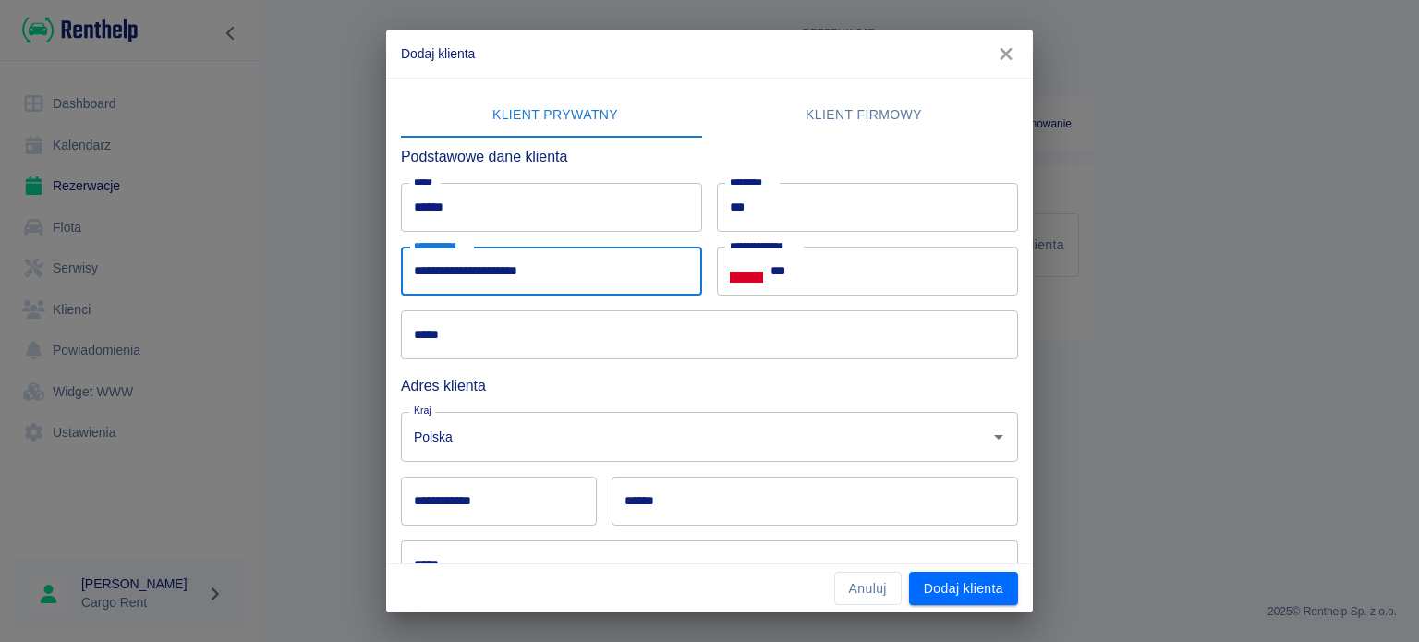
type input "**********"
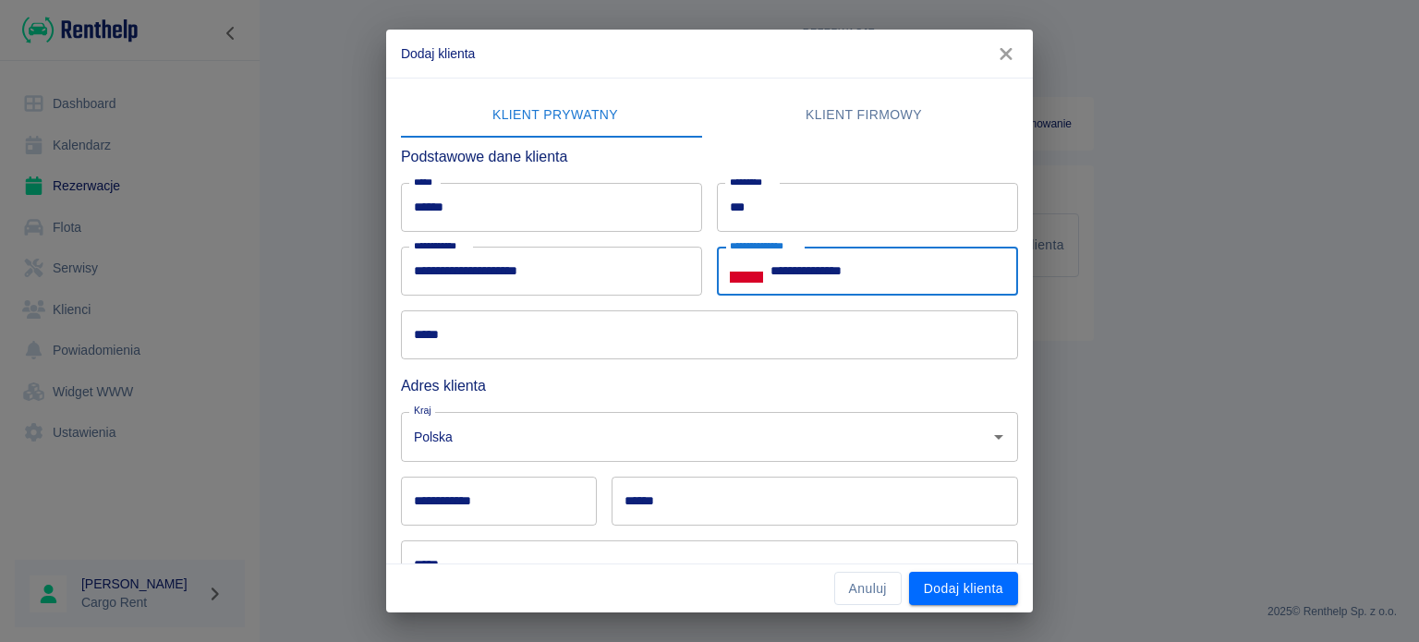
type input "**********"
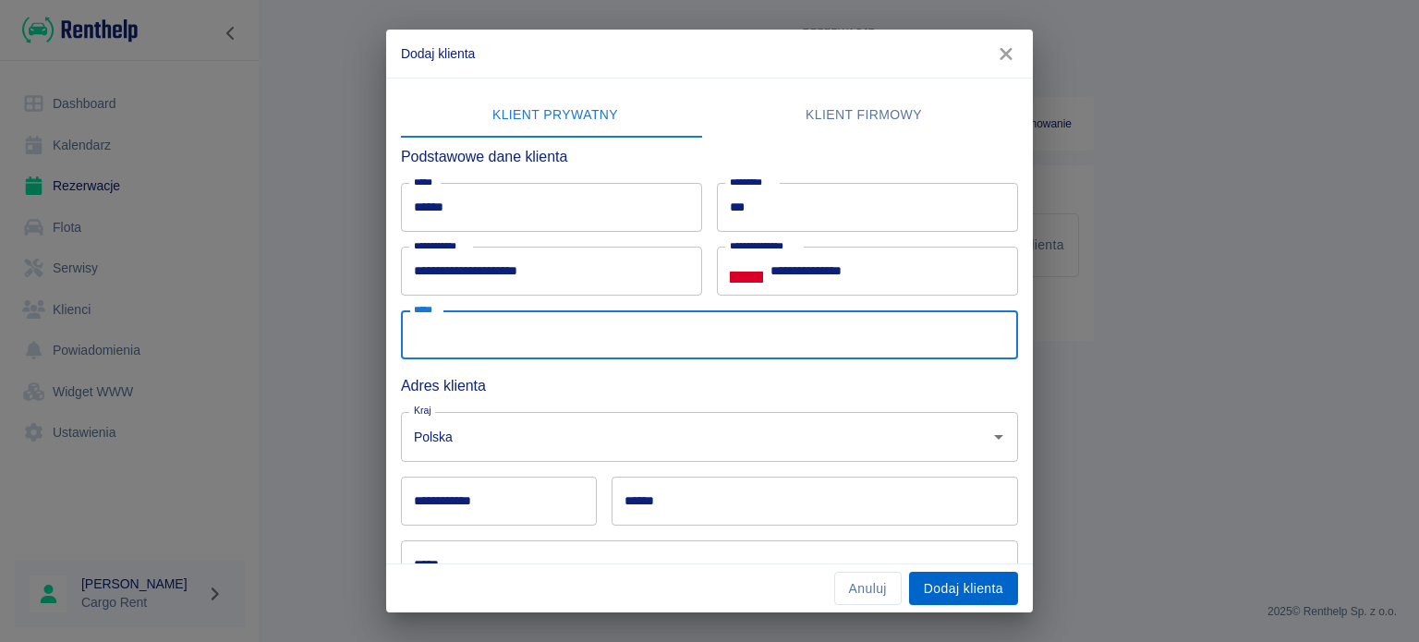
click at [970, 577] on button "Dodaj klienta" at bounding box center [963, 589] width 109 height 34
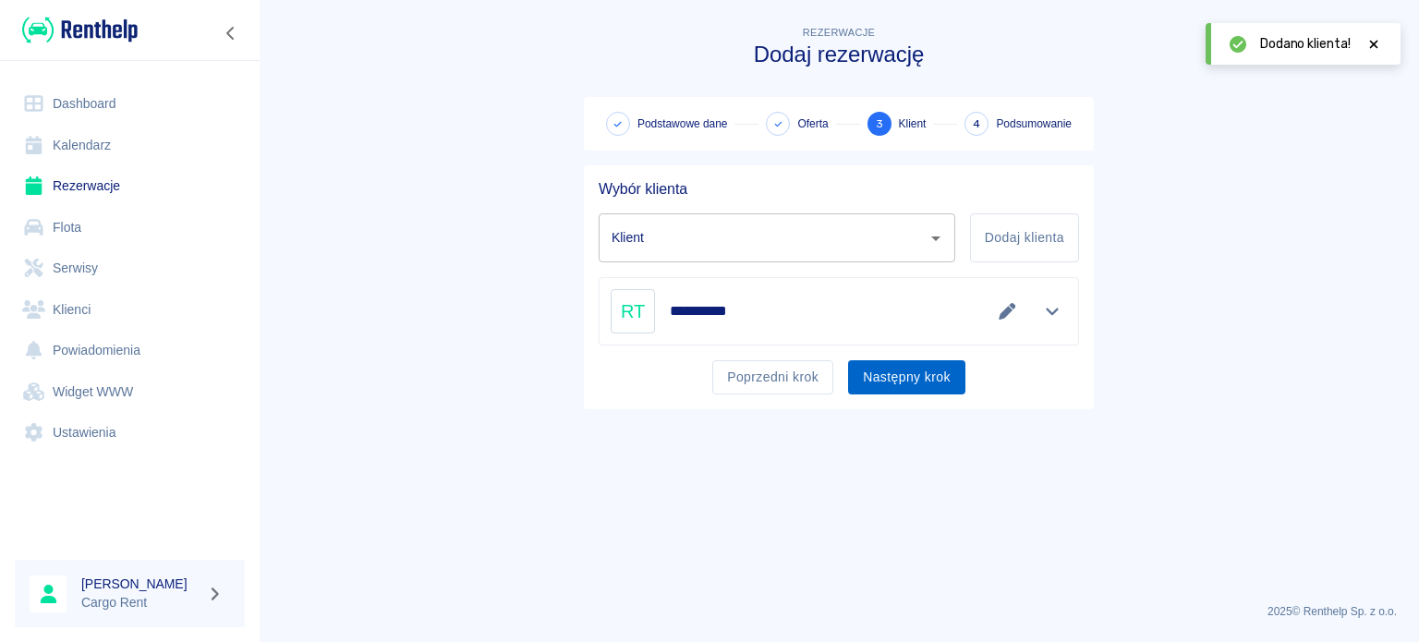
type input "[PERSON_NAME] ([PHONE_NUMBER])"
click at [895, 369] on button "Następny krok" at bounding box center [906, 377] width 117 height 34
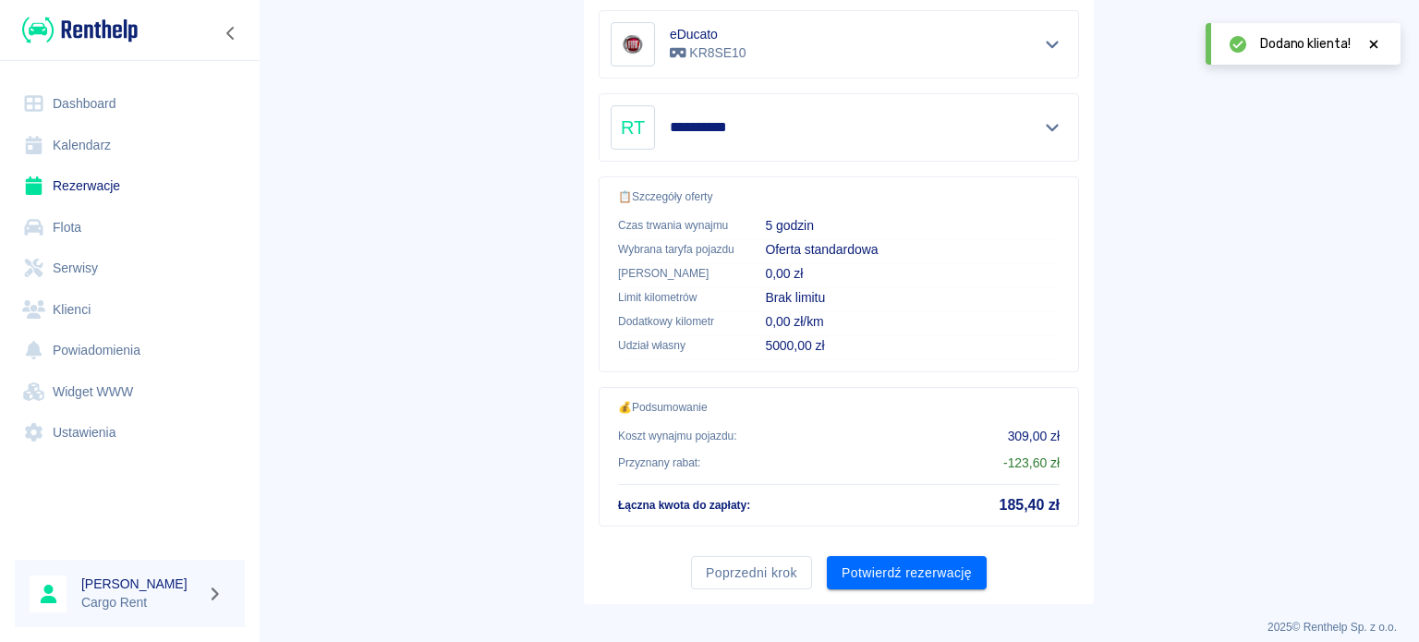
scroll to position [378, 0]
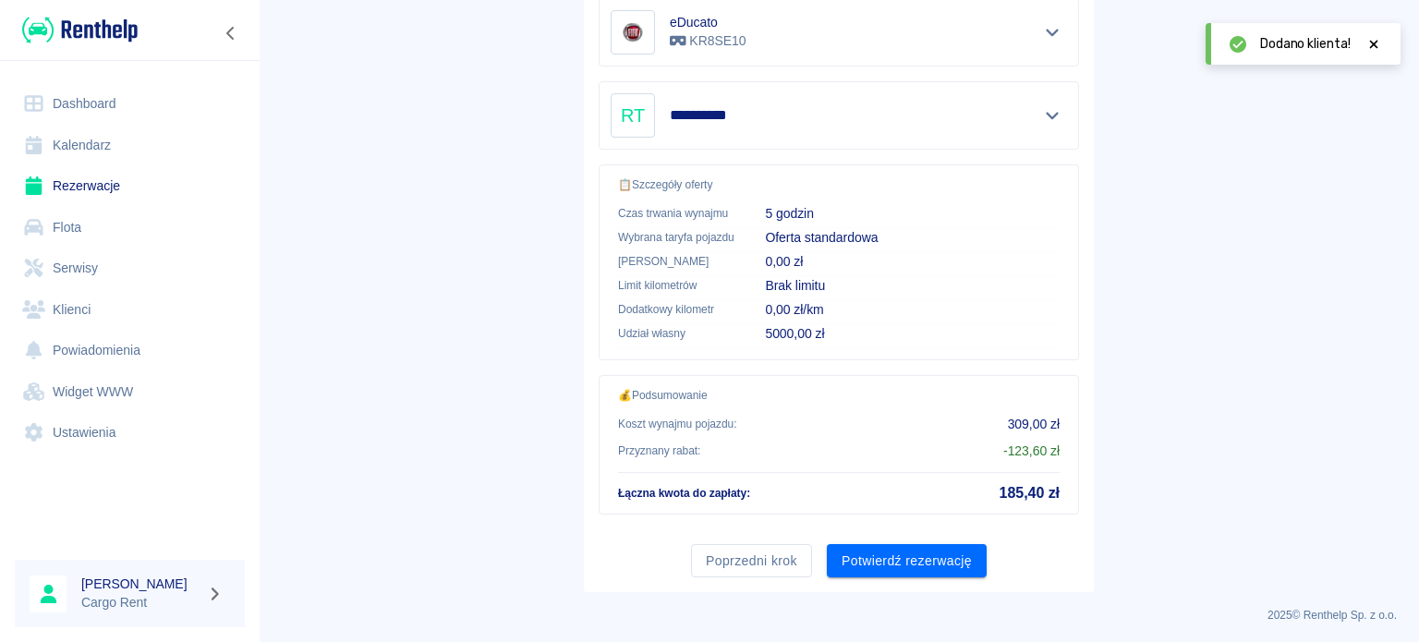
click at [871, 552] on button "Potwierdź rezerwację" at bounding box center [907, 561] width 160 height 34
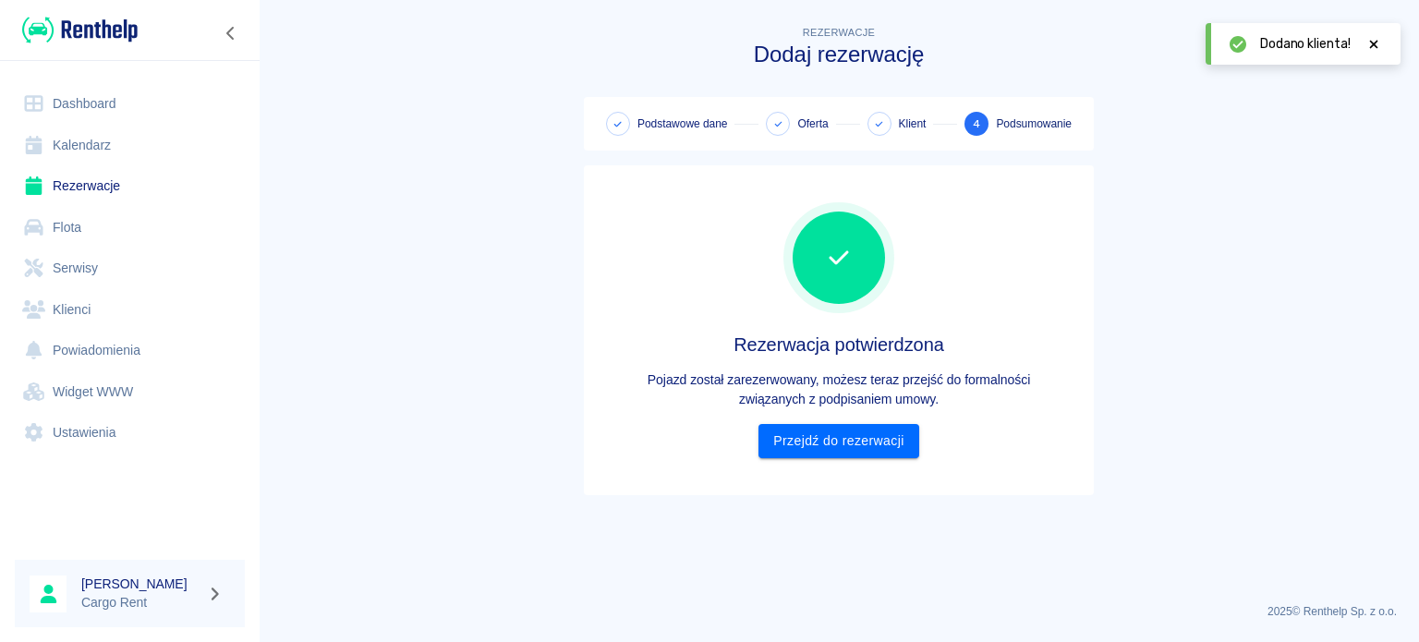
scroll to position [0, 0]
click at [880, 428] on link "Przejdź do rezerwacji" at bounding box center [839, 441] width 160 height 34
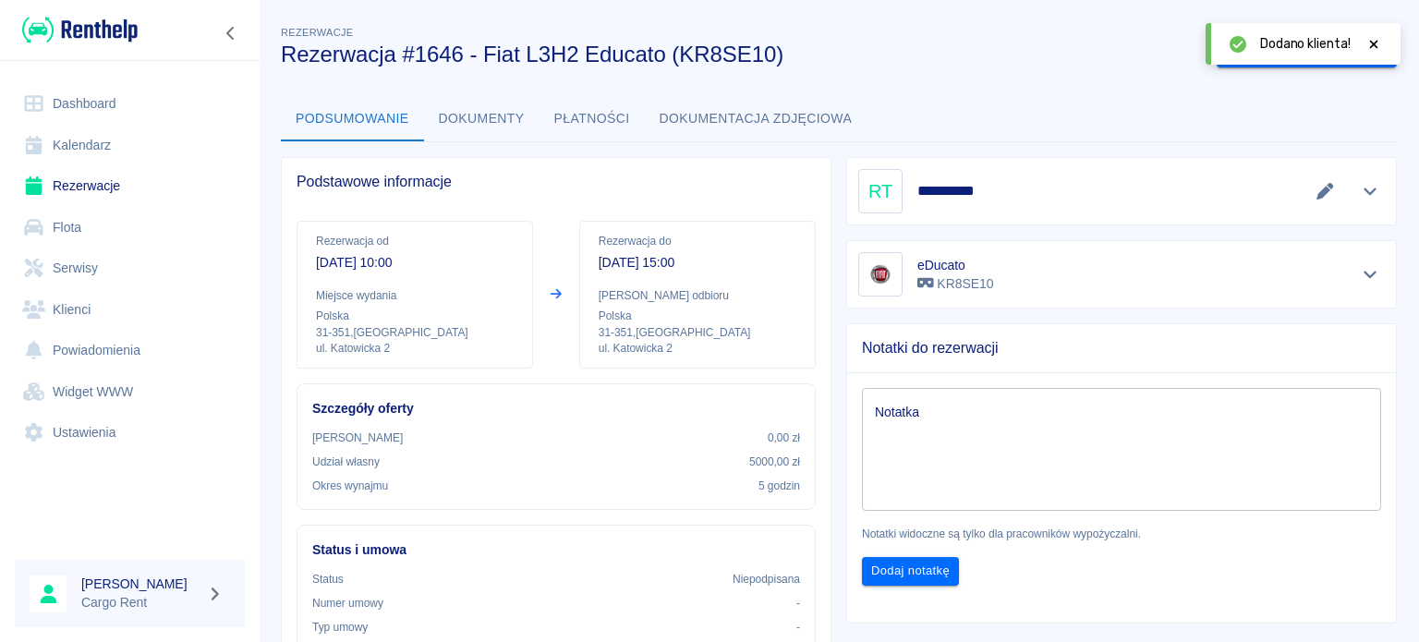
click at [91, 26] on img at bounding box center [80, 30] width 116 height 30
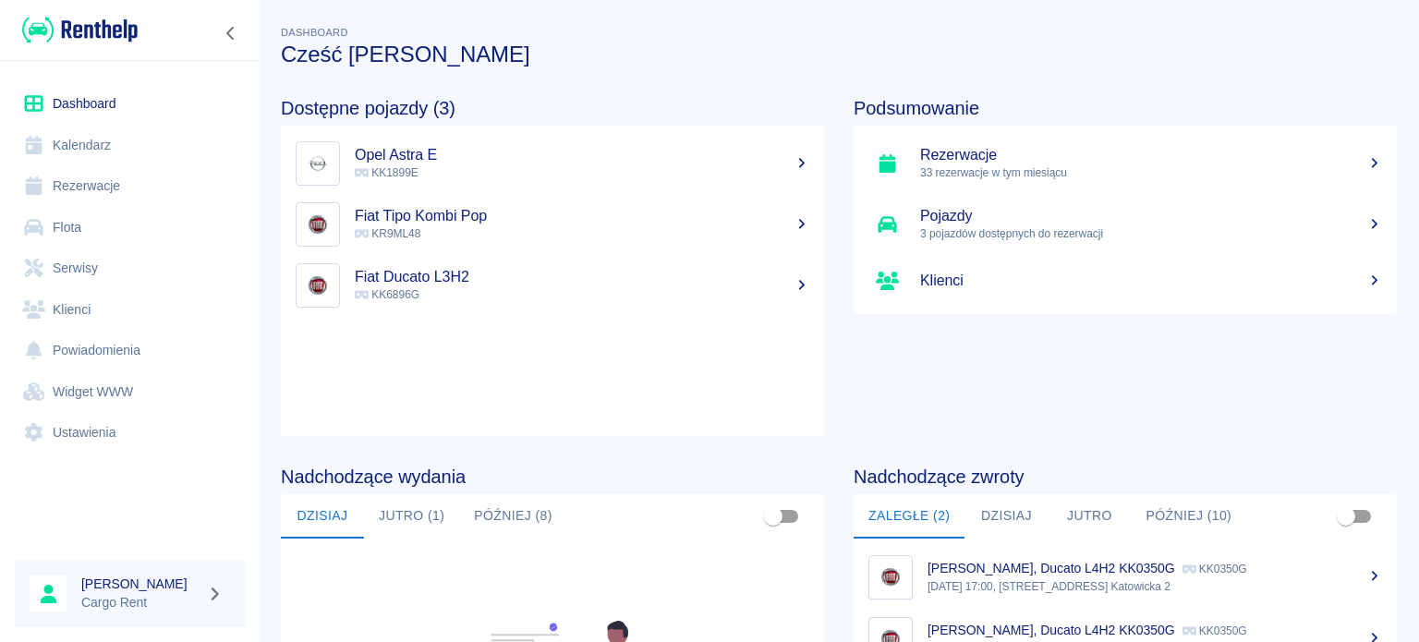
click at [90, 36] on img at bounding box center [80, 30] width 116 height 30
click at [100, 53] on div at bounding box center [130, 30] width 260 height 60
click at [100, 40] on img at bounding box center [80, 30] width 116 height 30
click at [106, 151] on link "Kalendarz" at bounding box center [130, 146] width 230 height 42
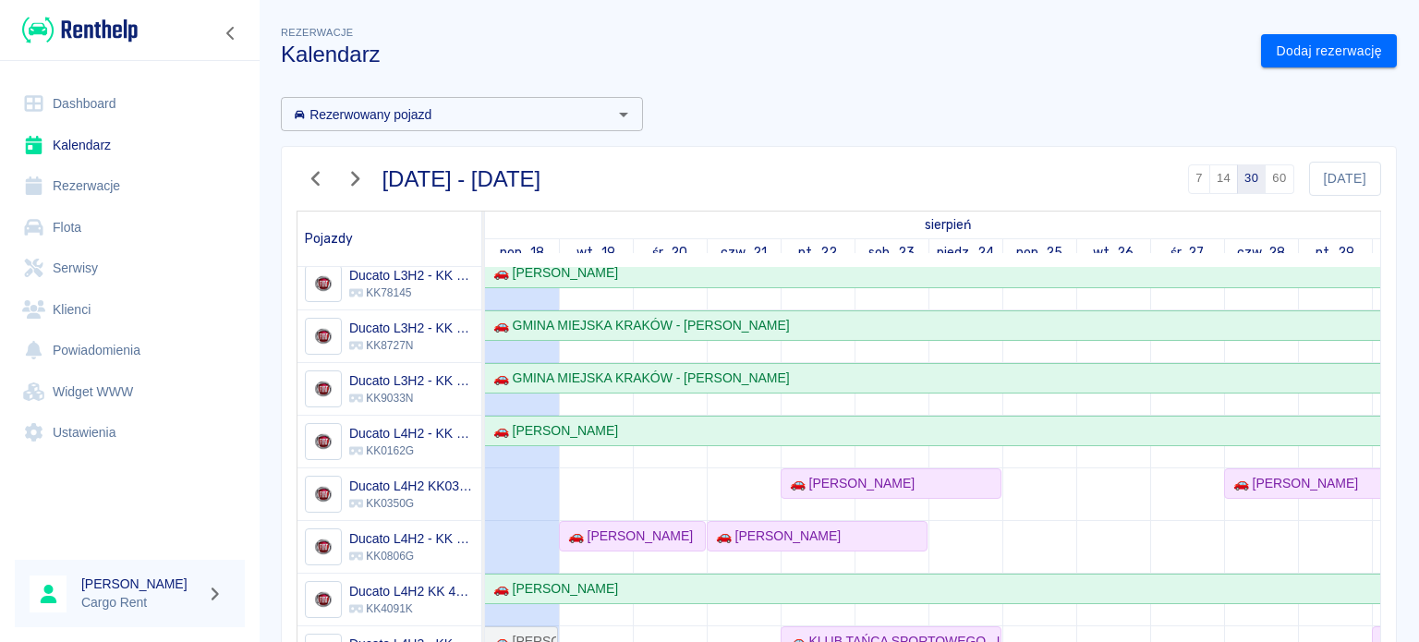
scroll to position [231, 0]
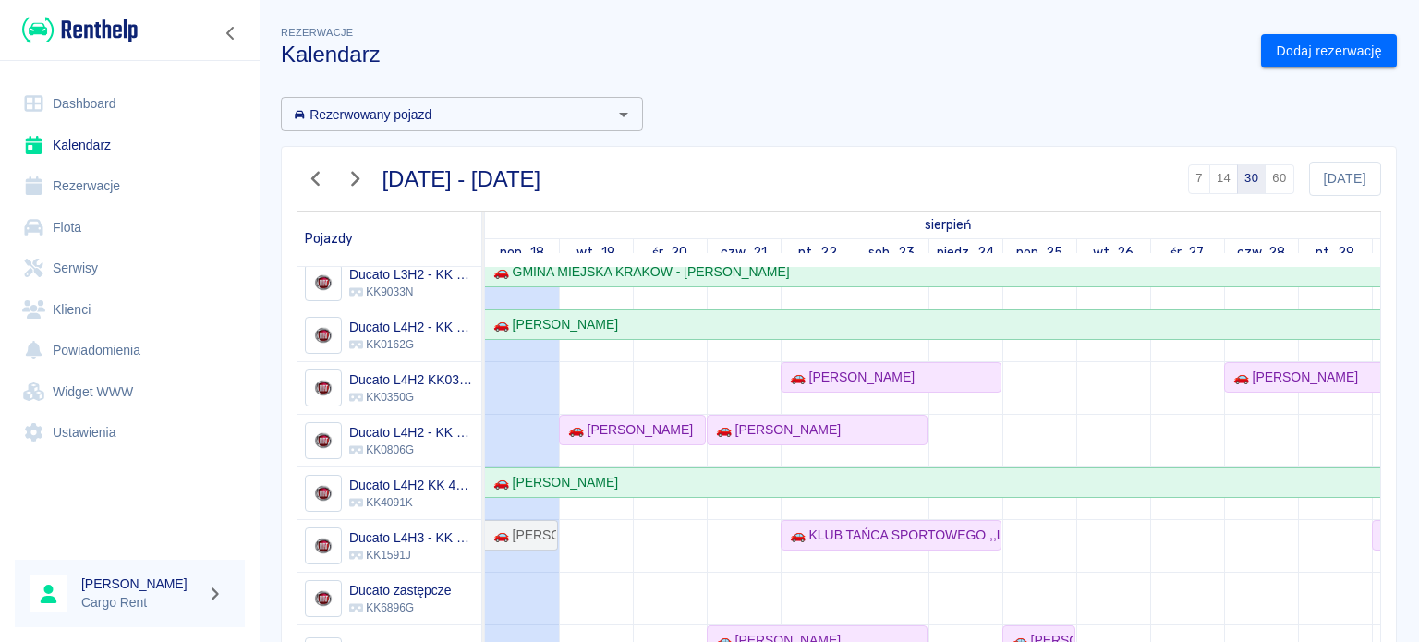
click at [123, 40] on img at bounding box center [80, 30] width 116 height 30
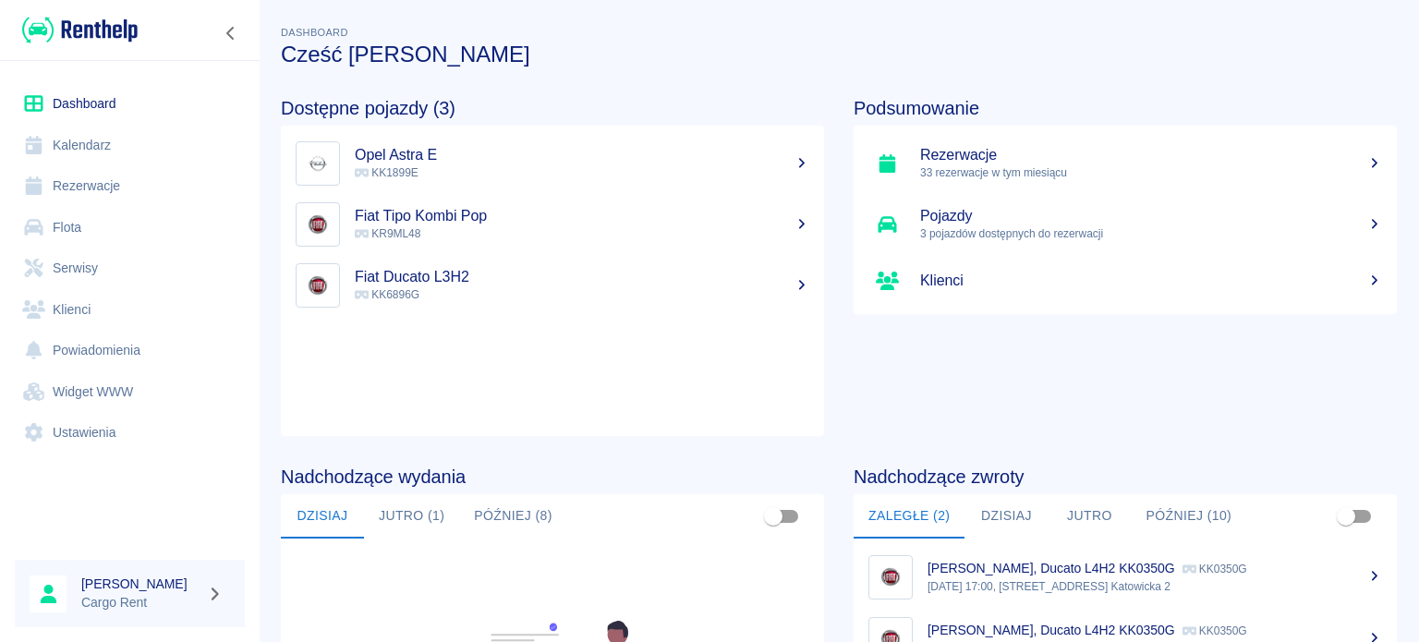
click at [107, 42] on img at bounding box center [80, 30] width 116 height 30
click at [102, 37] on img at bounding box center [80, 30] width 116 height 30
